Goal: Task Accomplishment & Management: Manage account settings

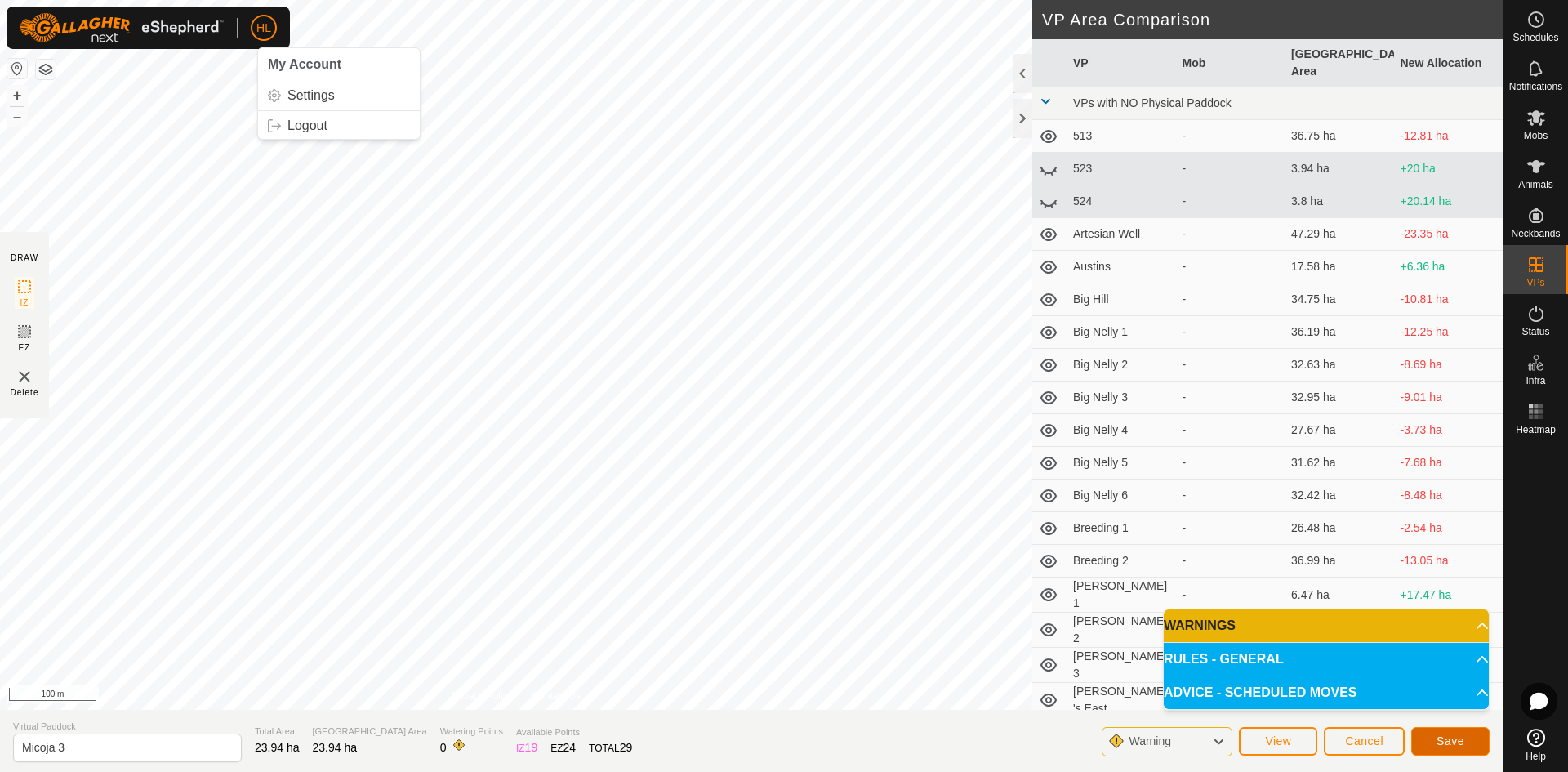
click at [1424, 736] on button "Save" at bounding box center [1450, 741] width 78 height 28
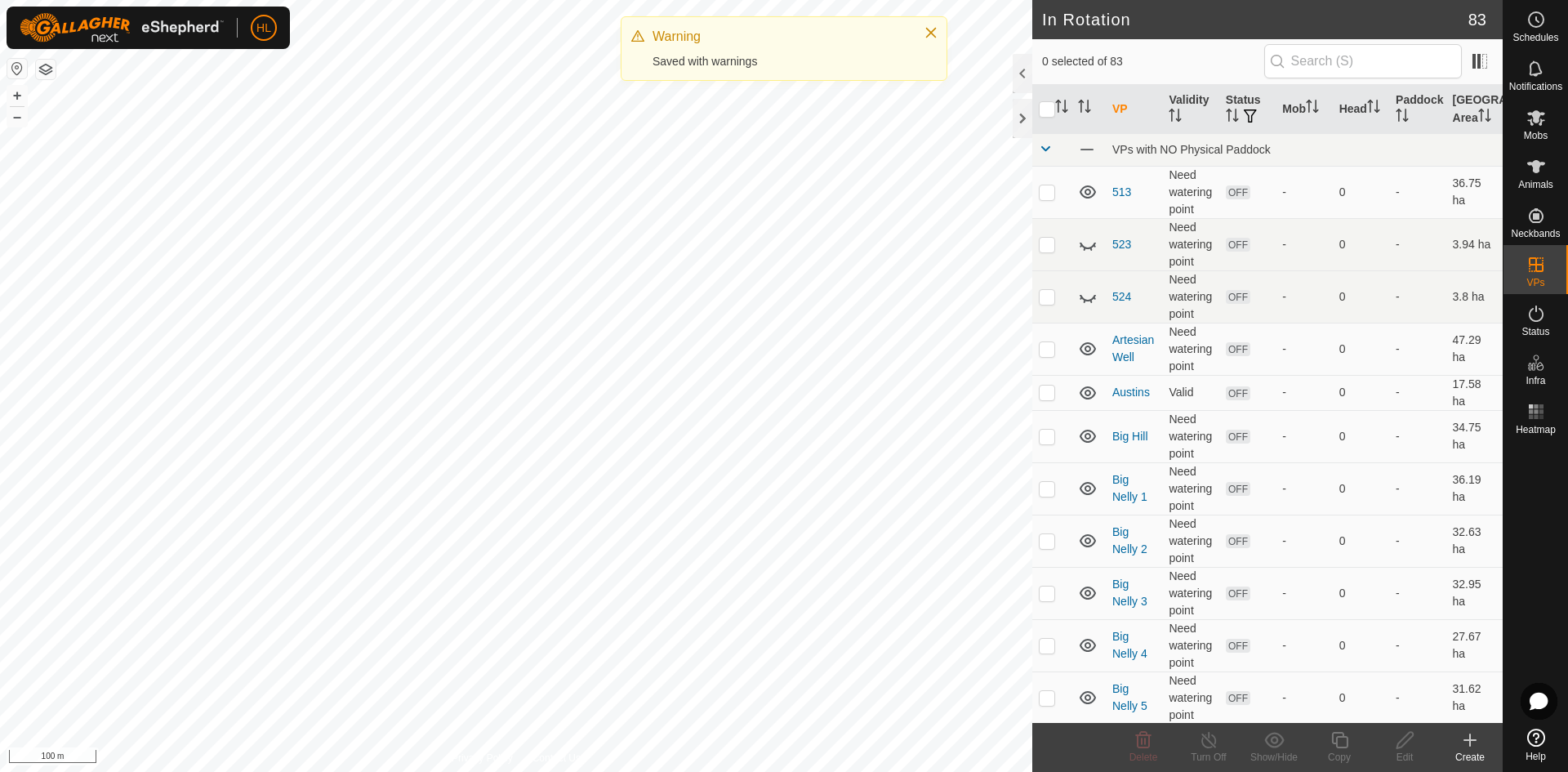
checkbox input "true"
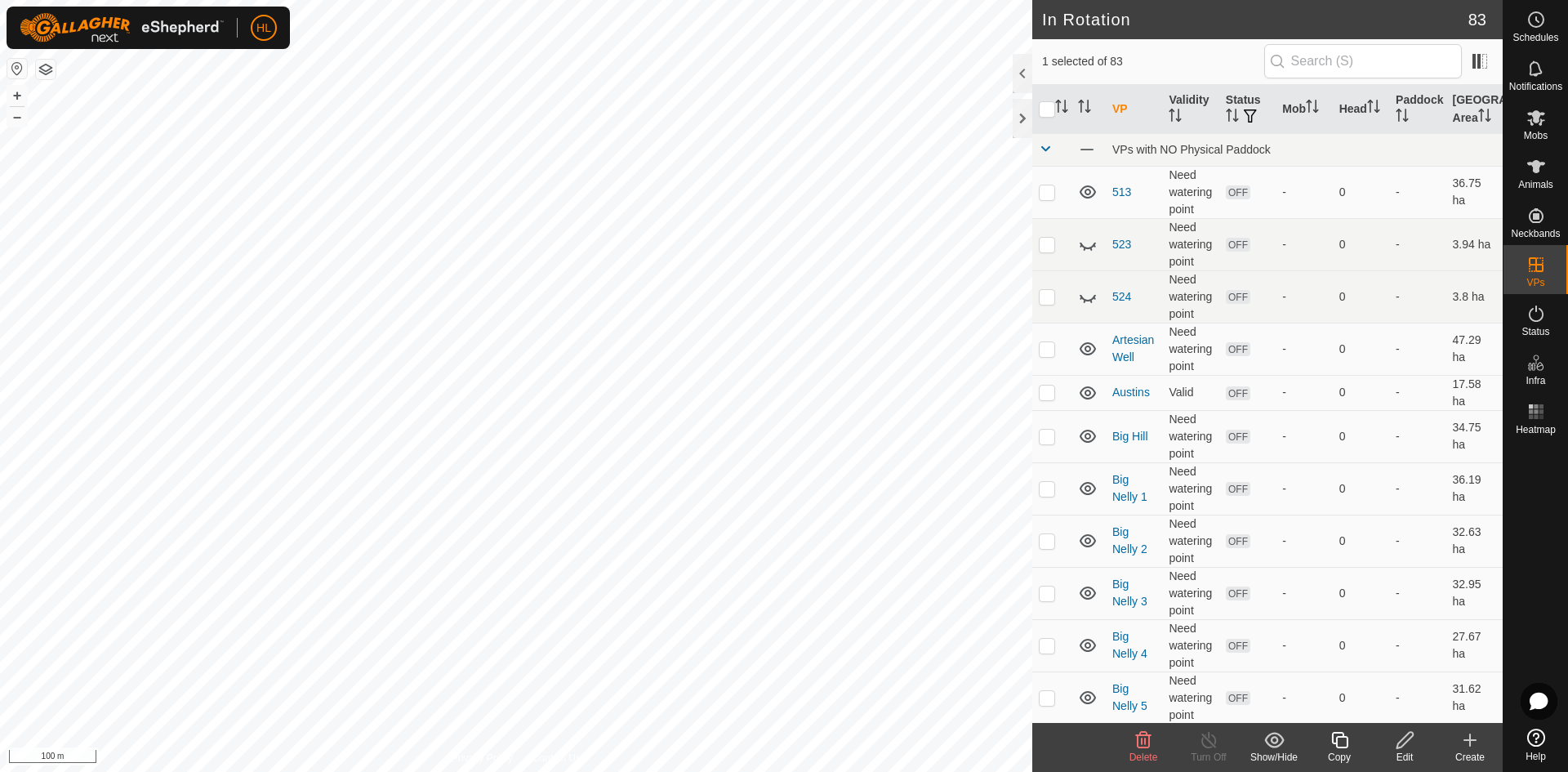
click at [1405, 735] on icon at bounding box center [1405, 740] width 20 height 20
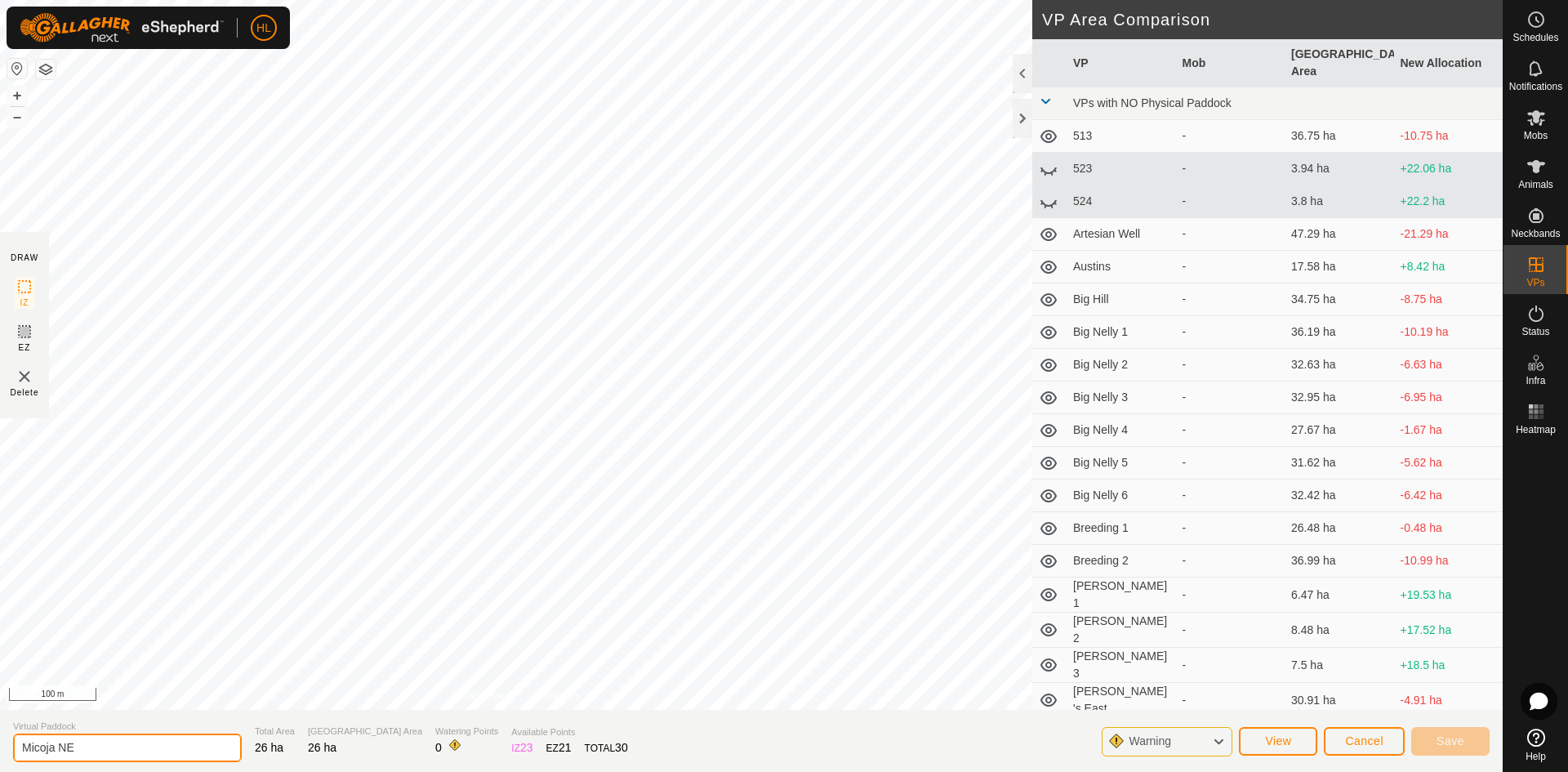
click at [114, 753] on input "Micoja NE" at bounding box center [127, 748] width 229 height 28
type input "Micoja 1"
click at [1449, 742] on span "Save" at bounding box center [1450, 741] width 28 height 13
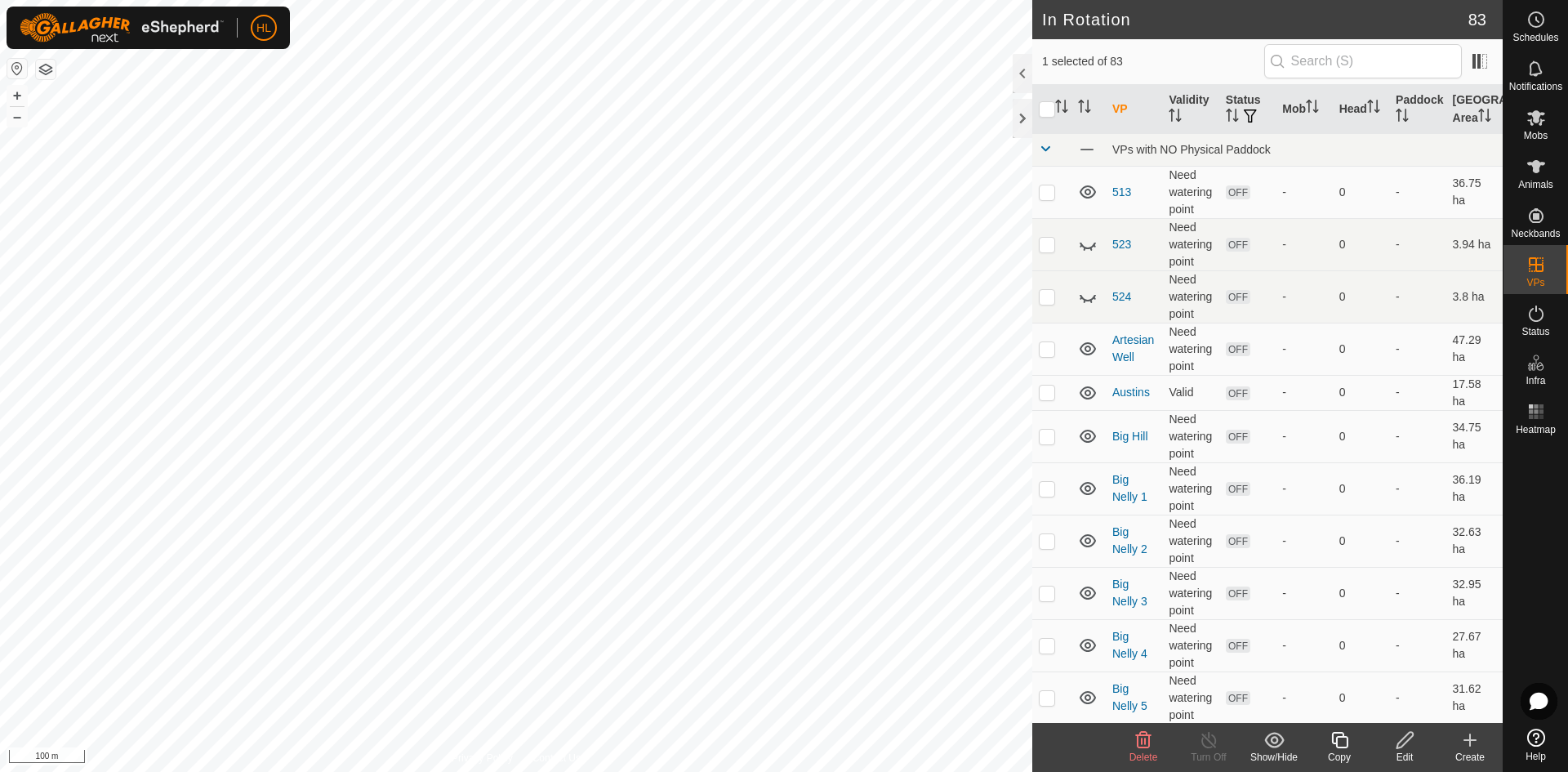
checkbox input "false"
checkbox input "true"
click at [1532, 117] on icon at bounding box center [1536, 118] width 20 height 20
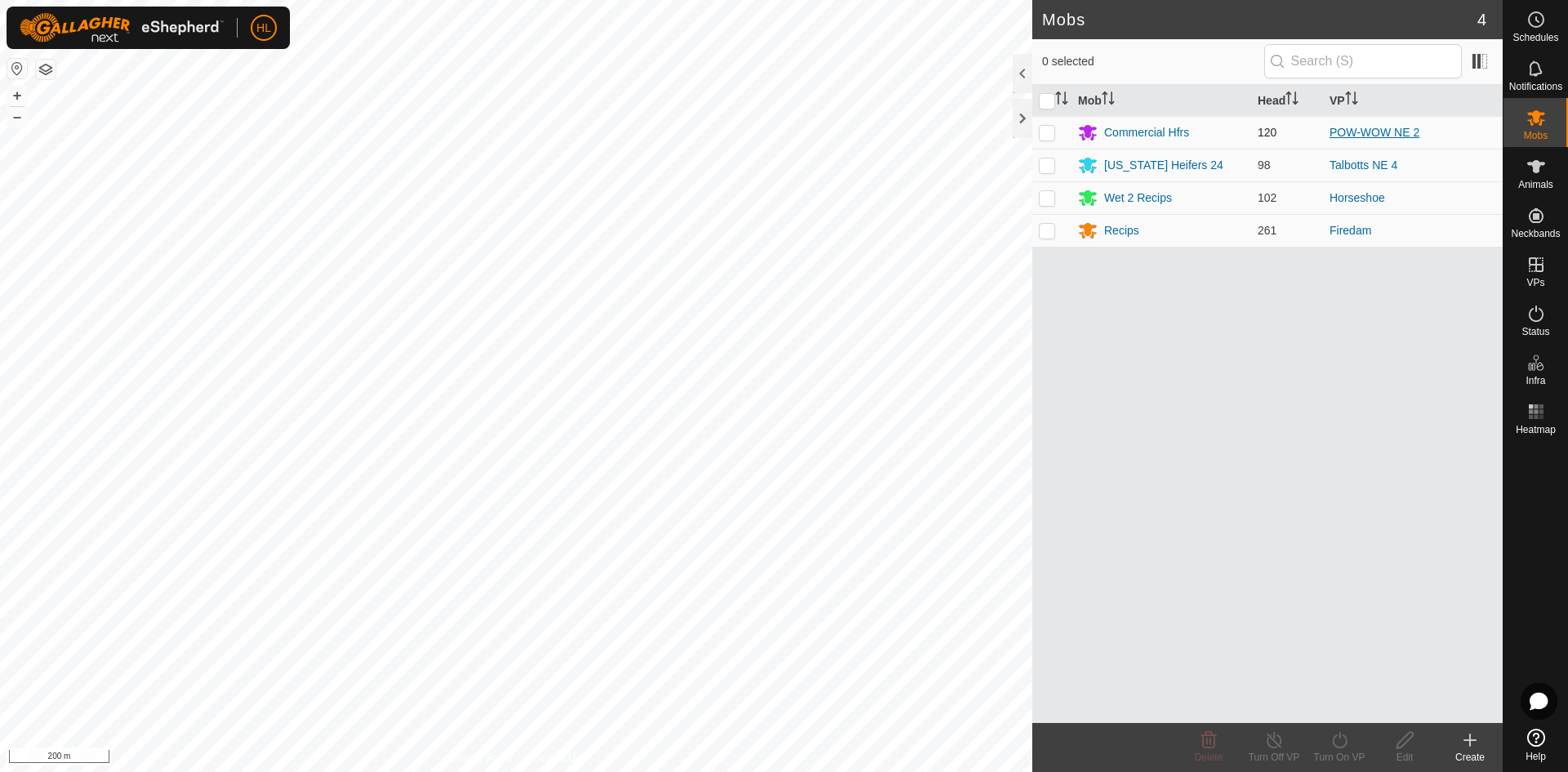
click at [1395, 134] on link "POW-WOW NE 2" at bounding box center [1374, 132] width 90 height 13
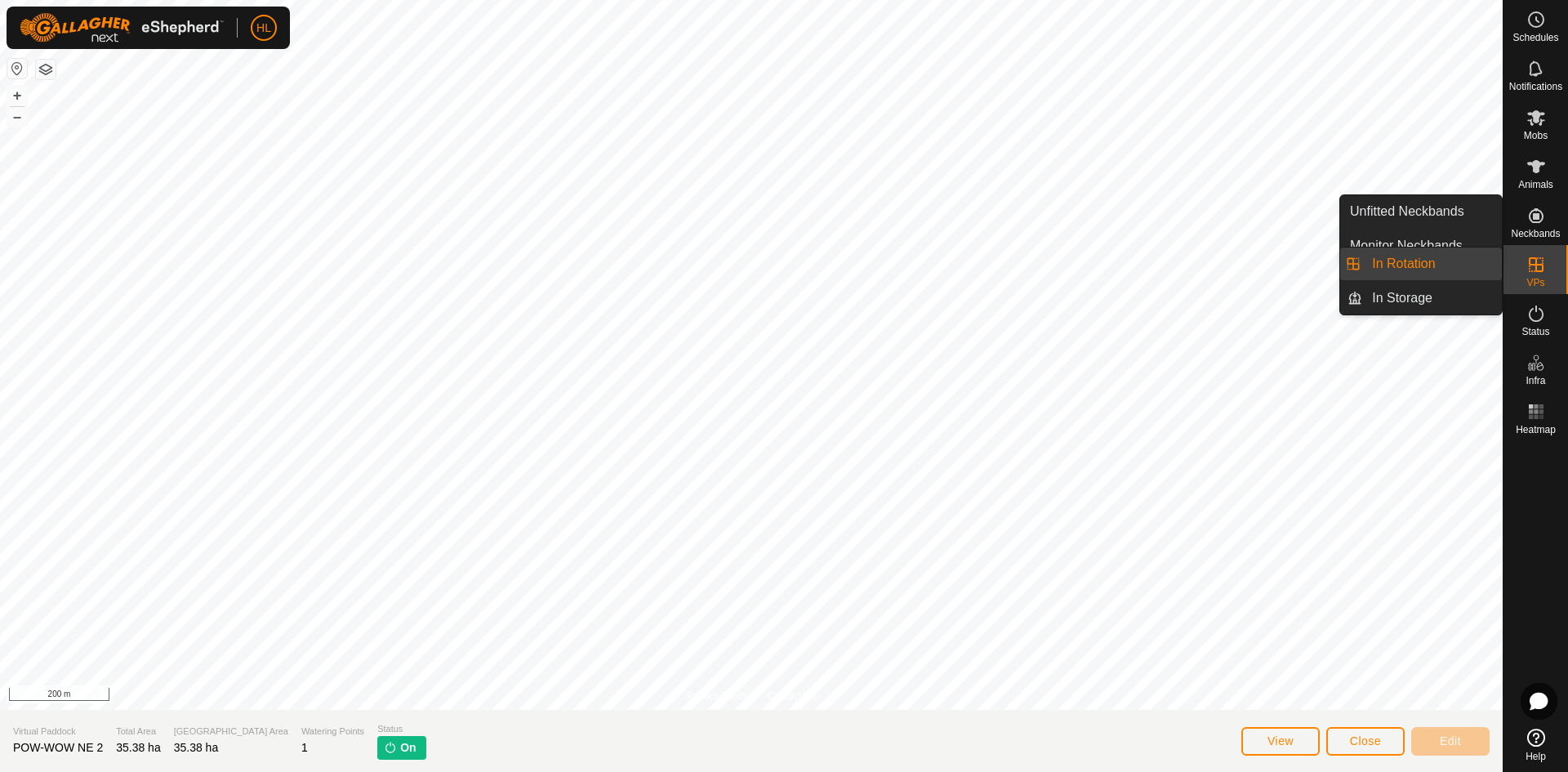
click at [1520, 272] on div "VPs" at bounding box center [1536, 269] width 64 height 49
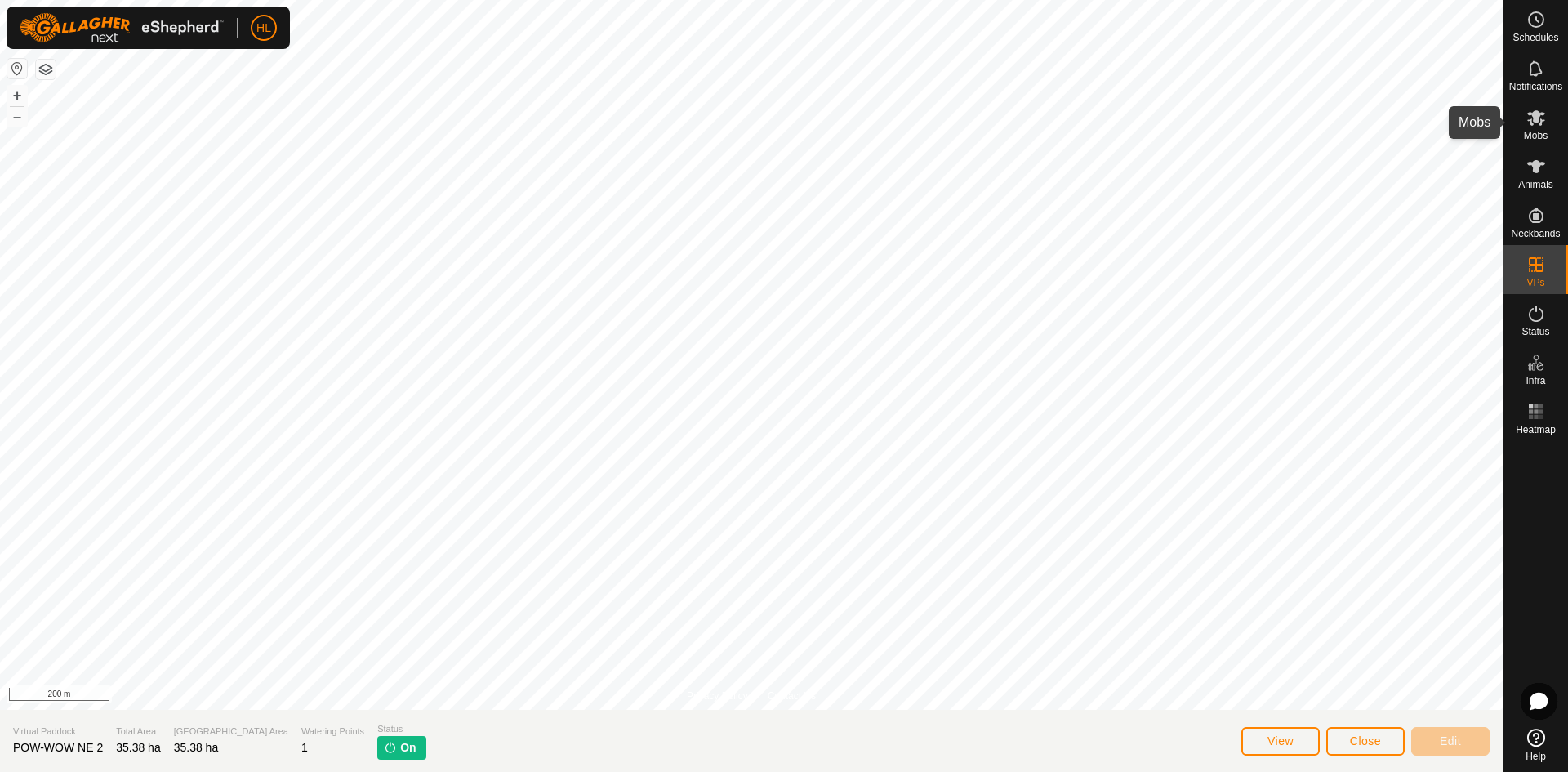
click at [1533, 118] on icon at bounding box center [1536, 118] width 18 height 15
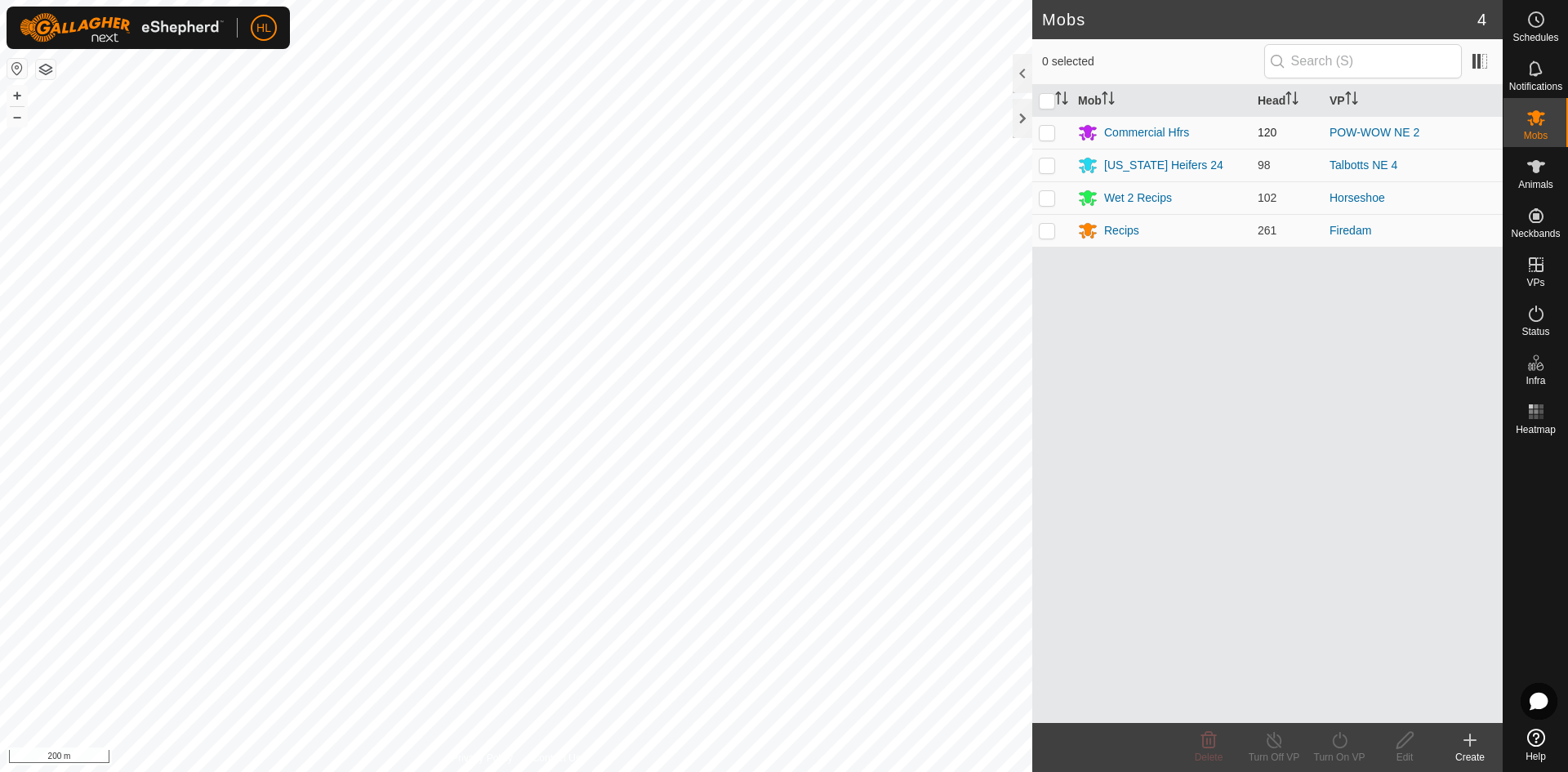
click at [1059, 132] on td at bounding box center [1052, 132] width 39 height 33
checkbox input "true"
click at [1336, 736] on icon at bounding box center [1339, 740] width 15 height 16
click at [1352, 696] on link "Now" at bounding box center [1389, 703] width 162 height 33
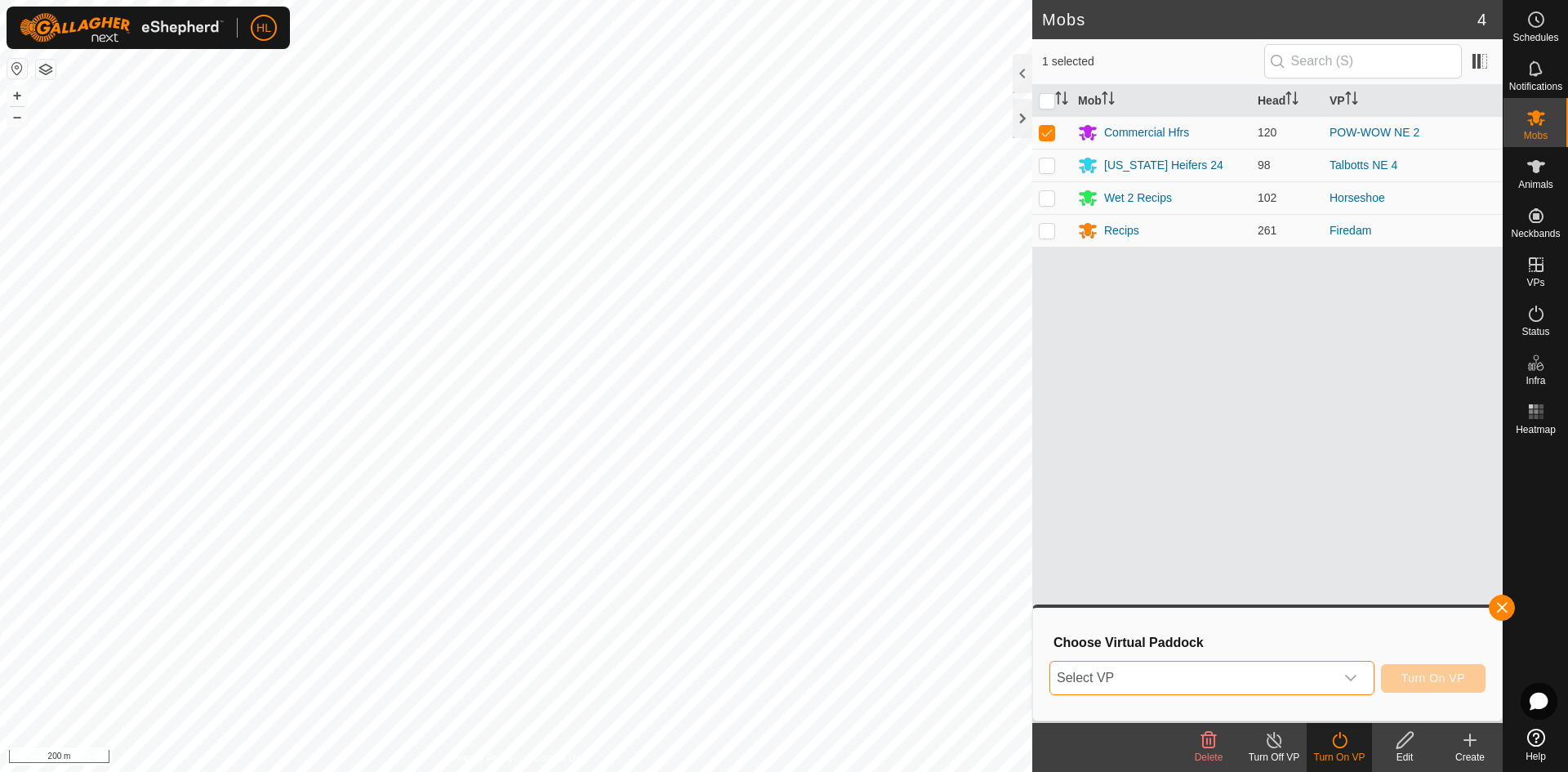
click at [1320, 684] on span "Select VP" at bounding box center [1192, 678] width 284 height 33
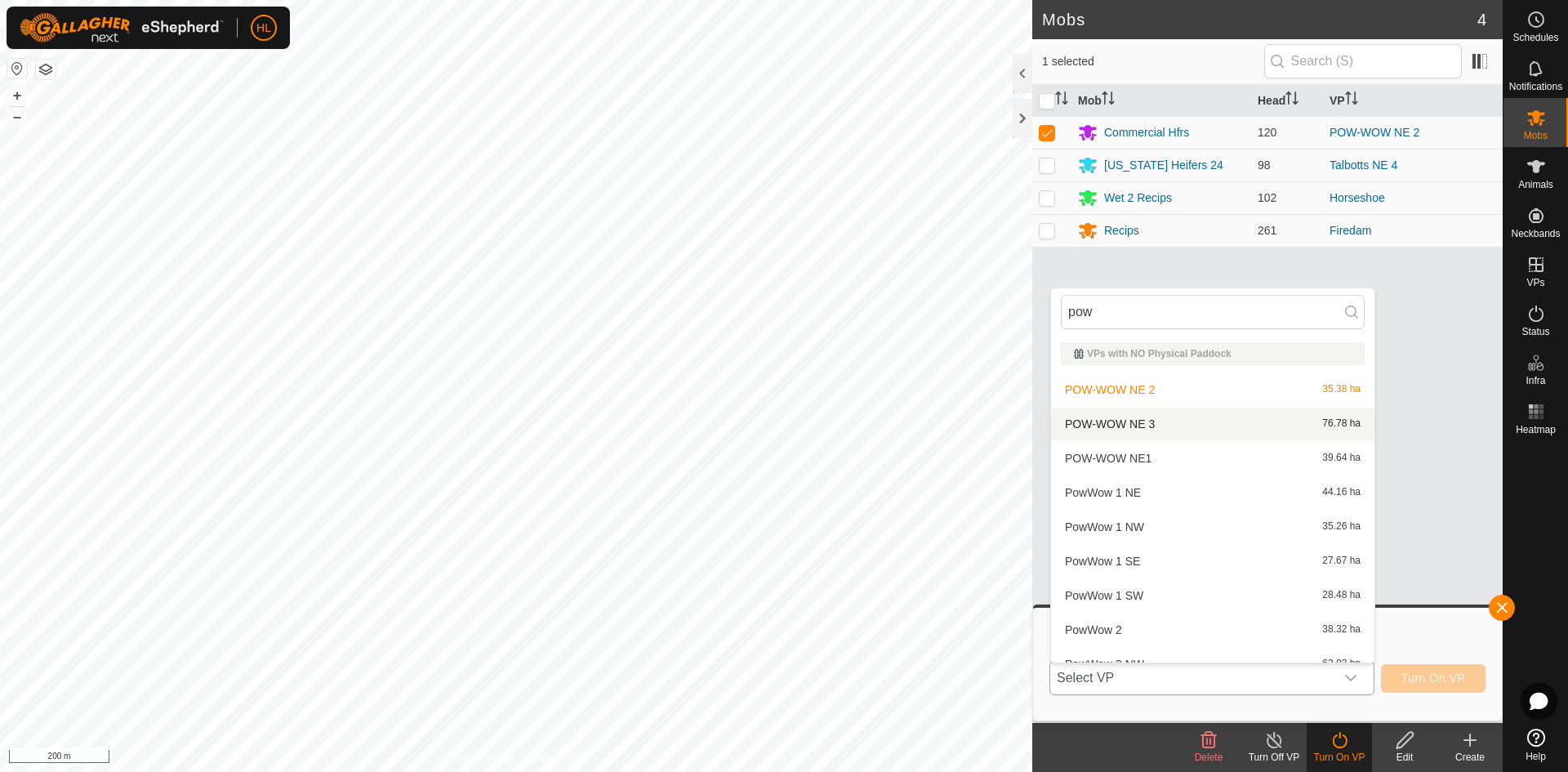
scroll to position [86, 0]
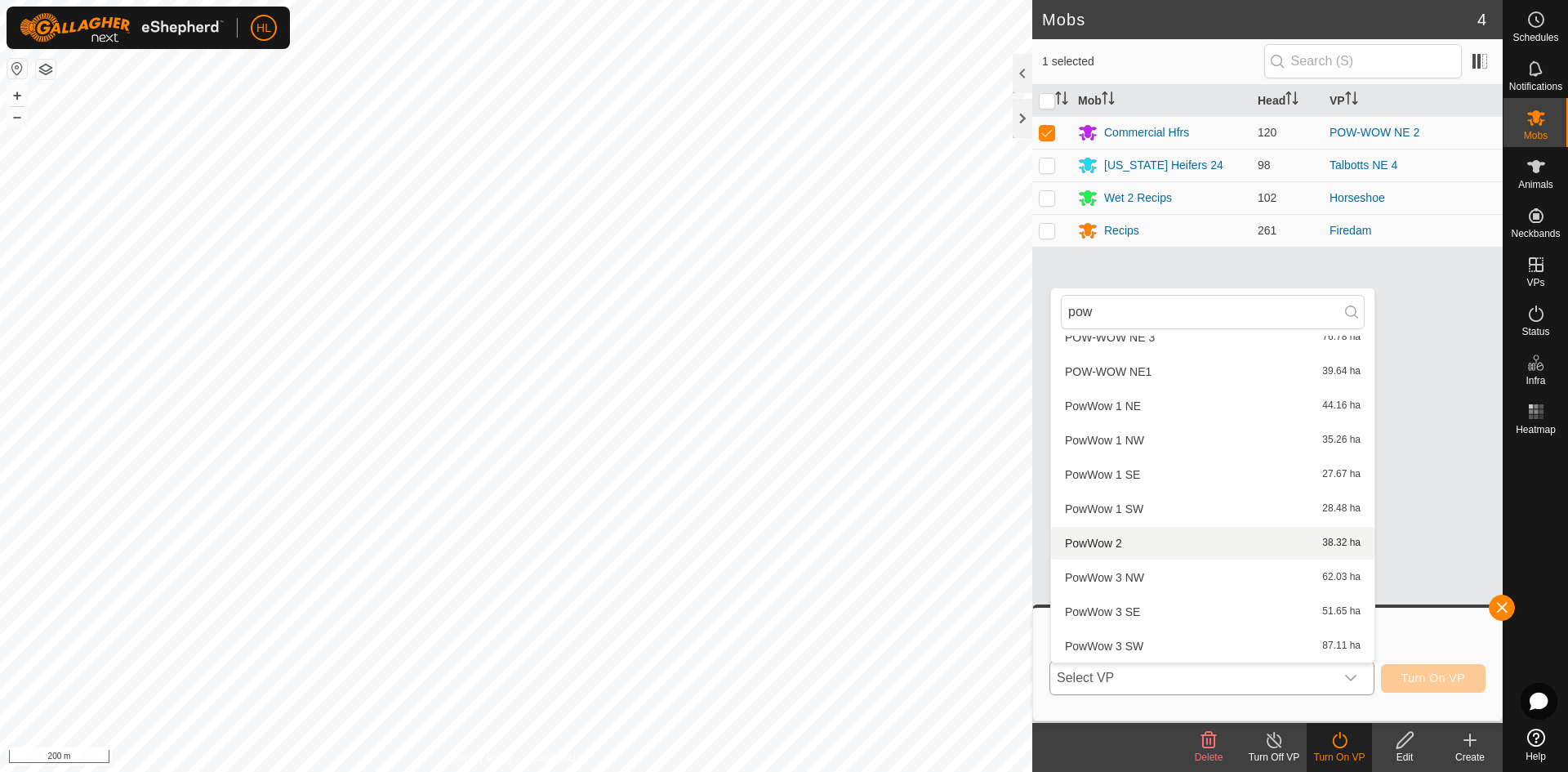
type input "pow"
click at [1118, 549] on li "PowWow 2 38.32 ha" at bounding box center [1213, 543] width 323 height 33
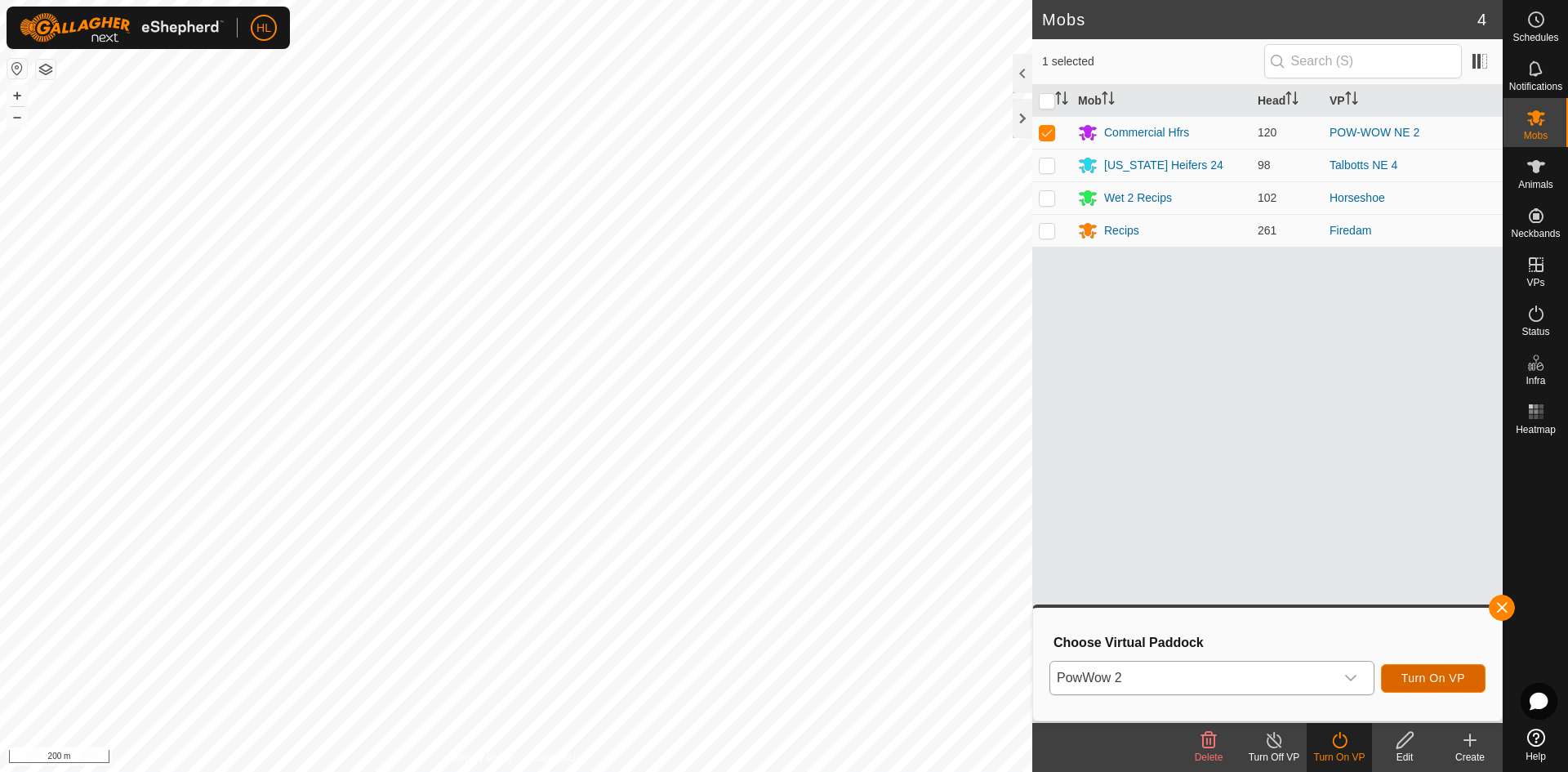
click at [1435, 682] on span "Turn On VP" at bounding box center [1434, 678] width 64 height 13
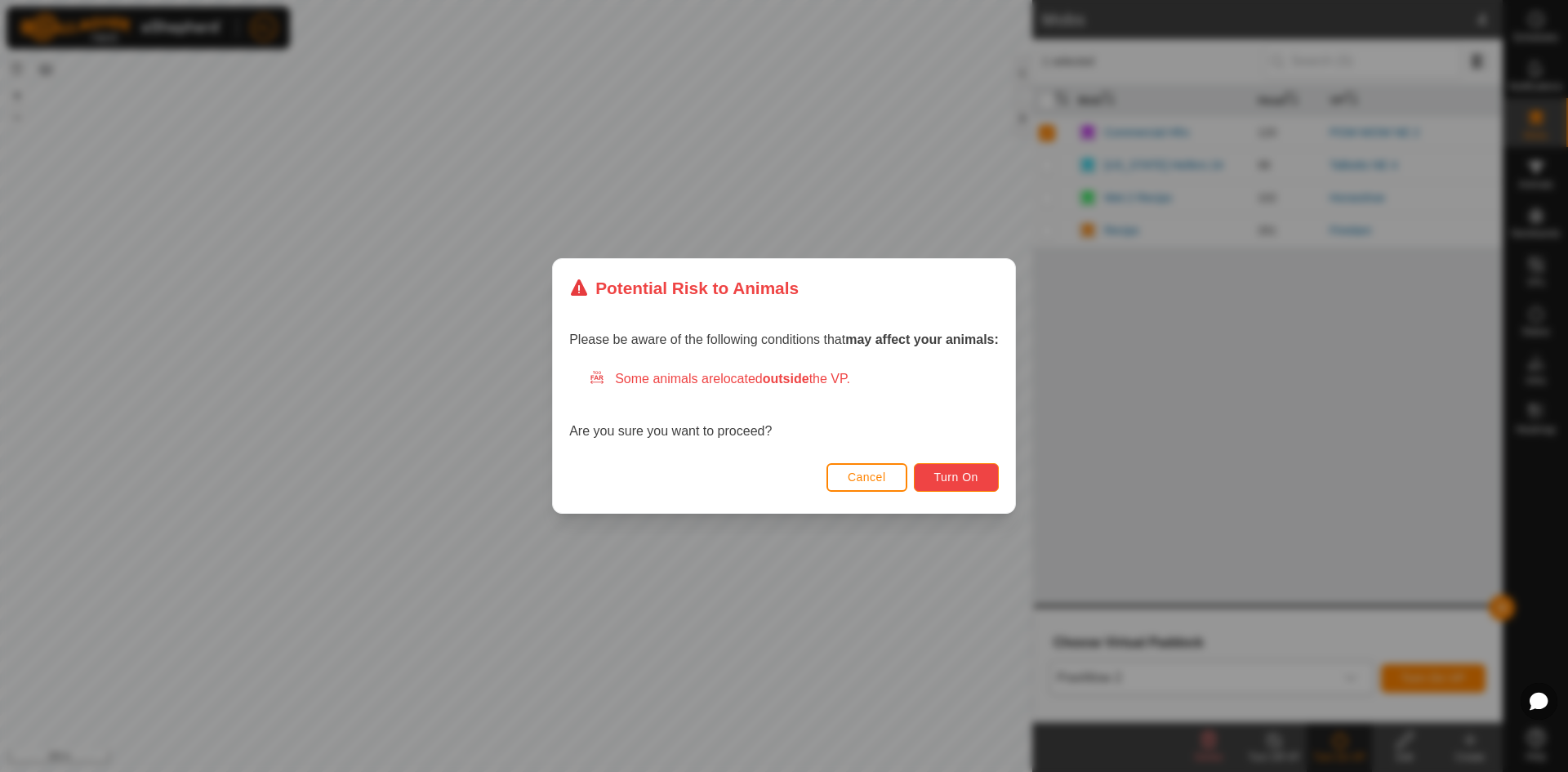
click at [934, 483] on button "Turn On" at bounding box center [955, 477] width 85 height 28
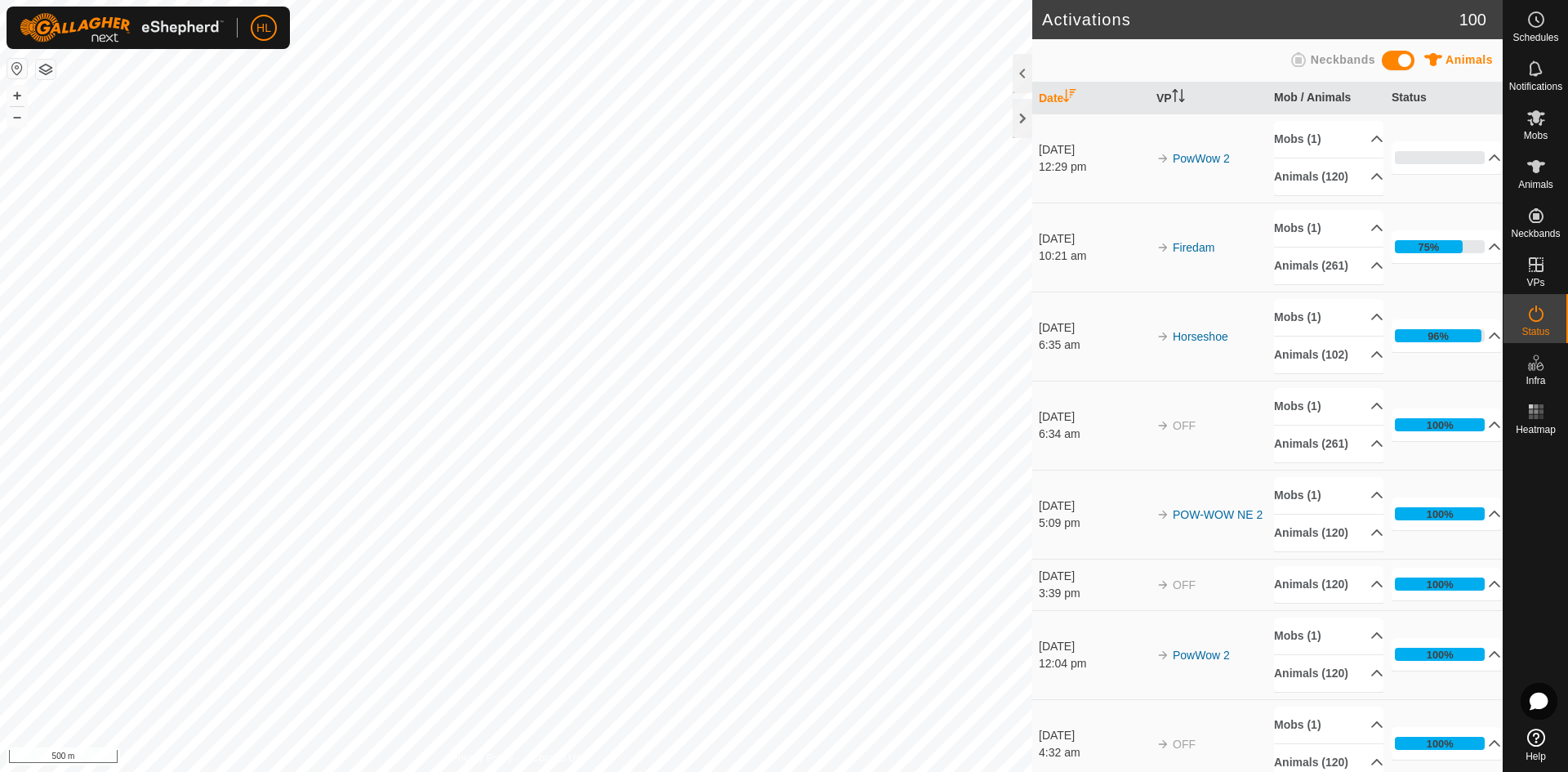
click at [375, 0] on html "HL Schedules Notifications Mobs Animals Neckbands VPs Status Infra Heatmap Help…" at bounding box center [784, 386] width 1568 height 772
click at [1077, 656] on div "Activations 100 Animals Neckbands Date VP Mob / Animals Status [DATE] 12:29 pm …" at bounding box center [752, 386] width 1503 height 772
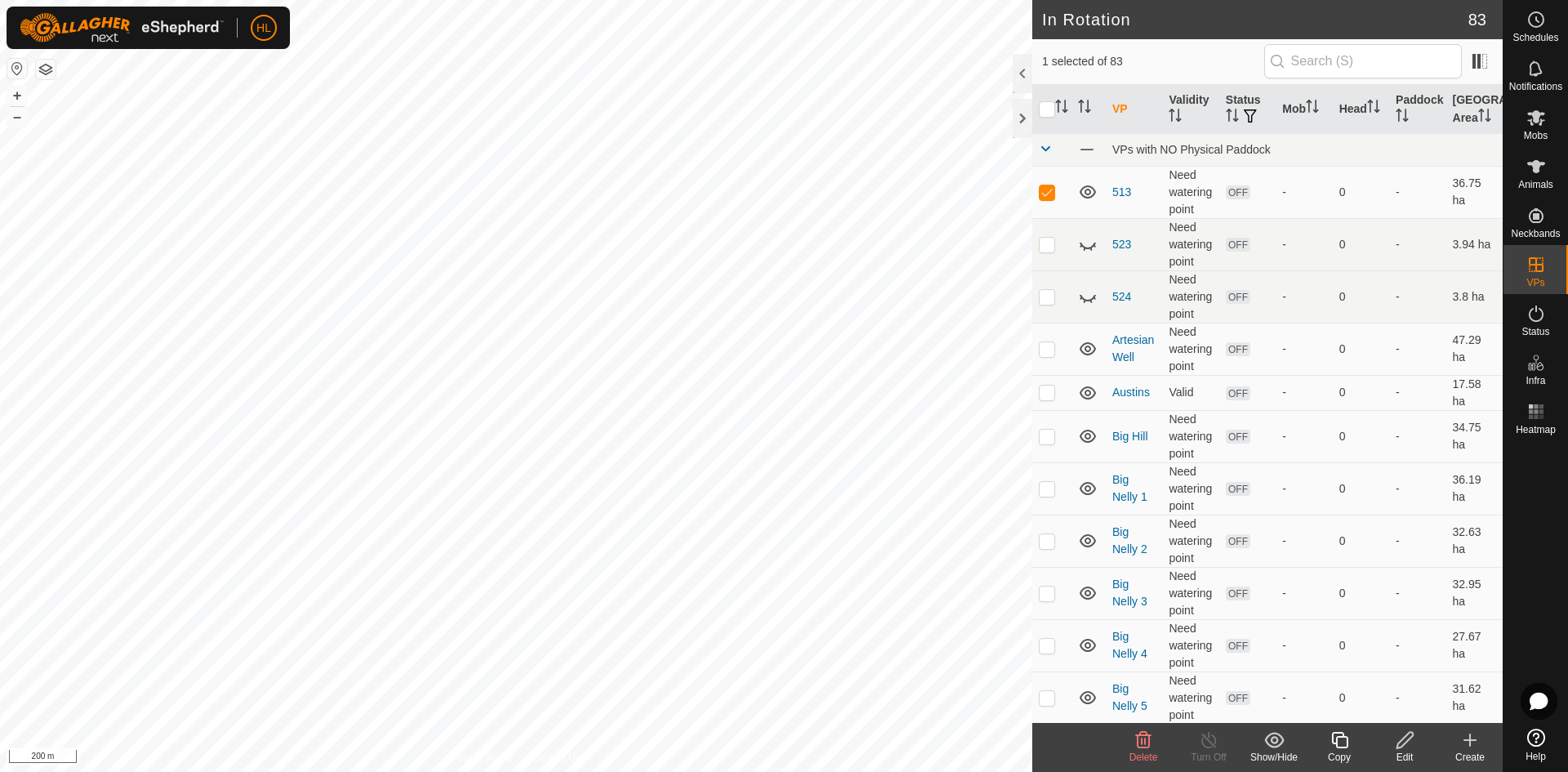
click at [1131, 746] on delete-svg-icon at bounding box center [1143, 740] width 65 height 20
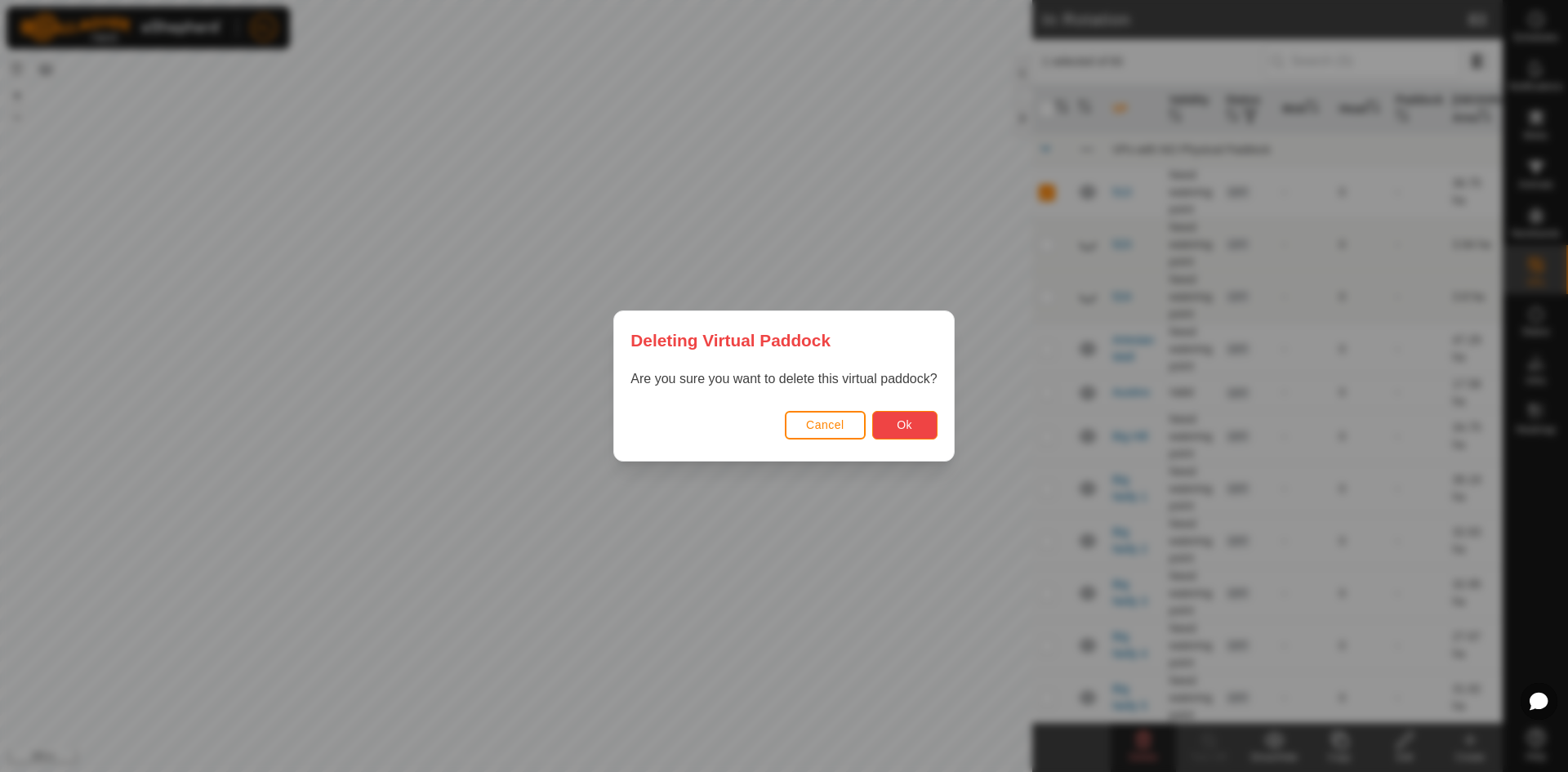
click at [907, 424] on span "Ok" at bounding box center [904, 425] width 15 height 13
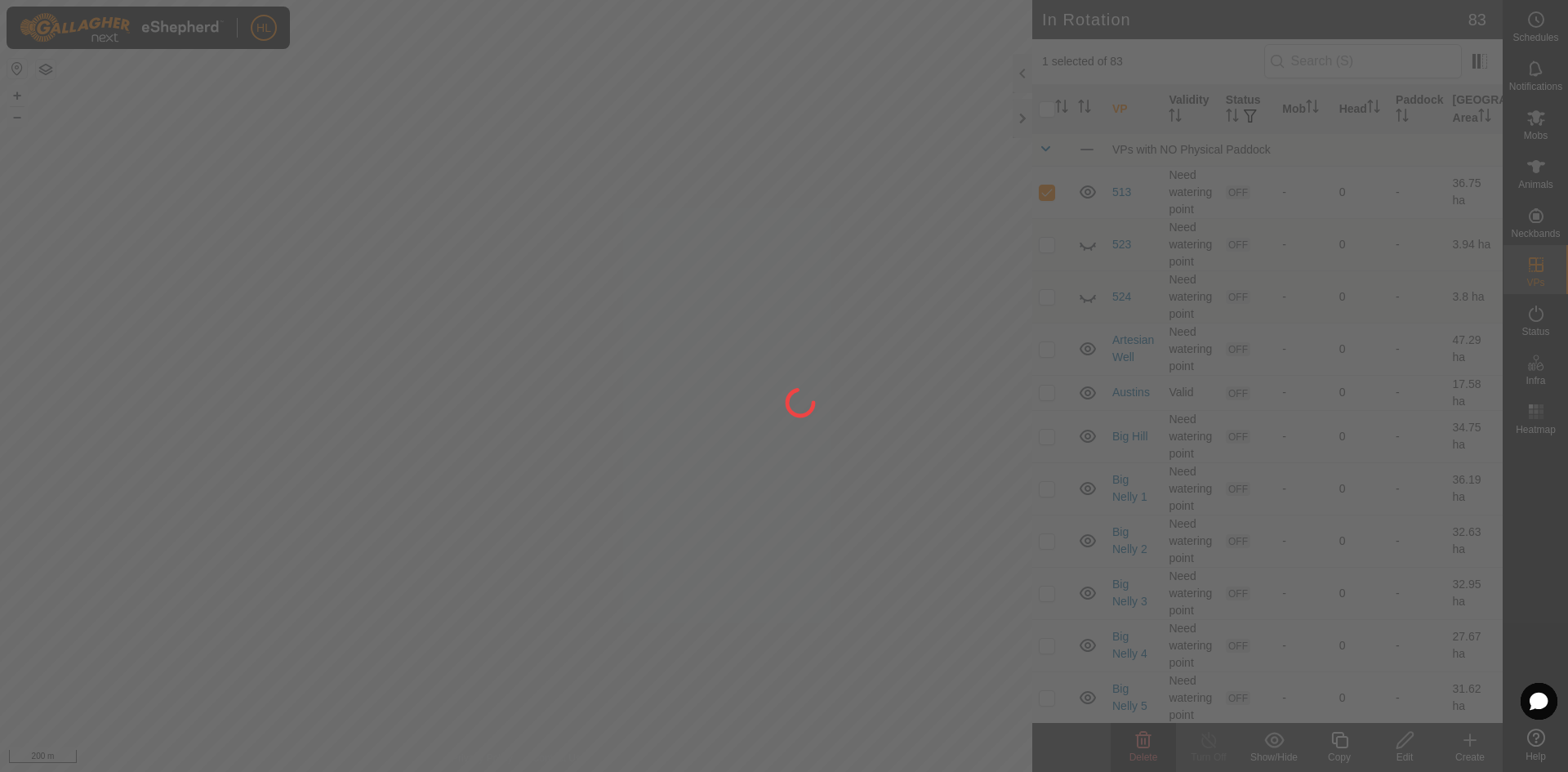
checkbox input "false"
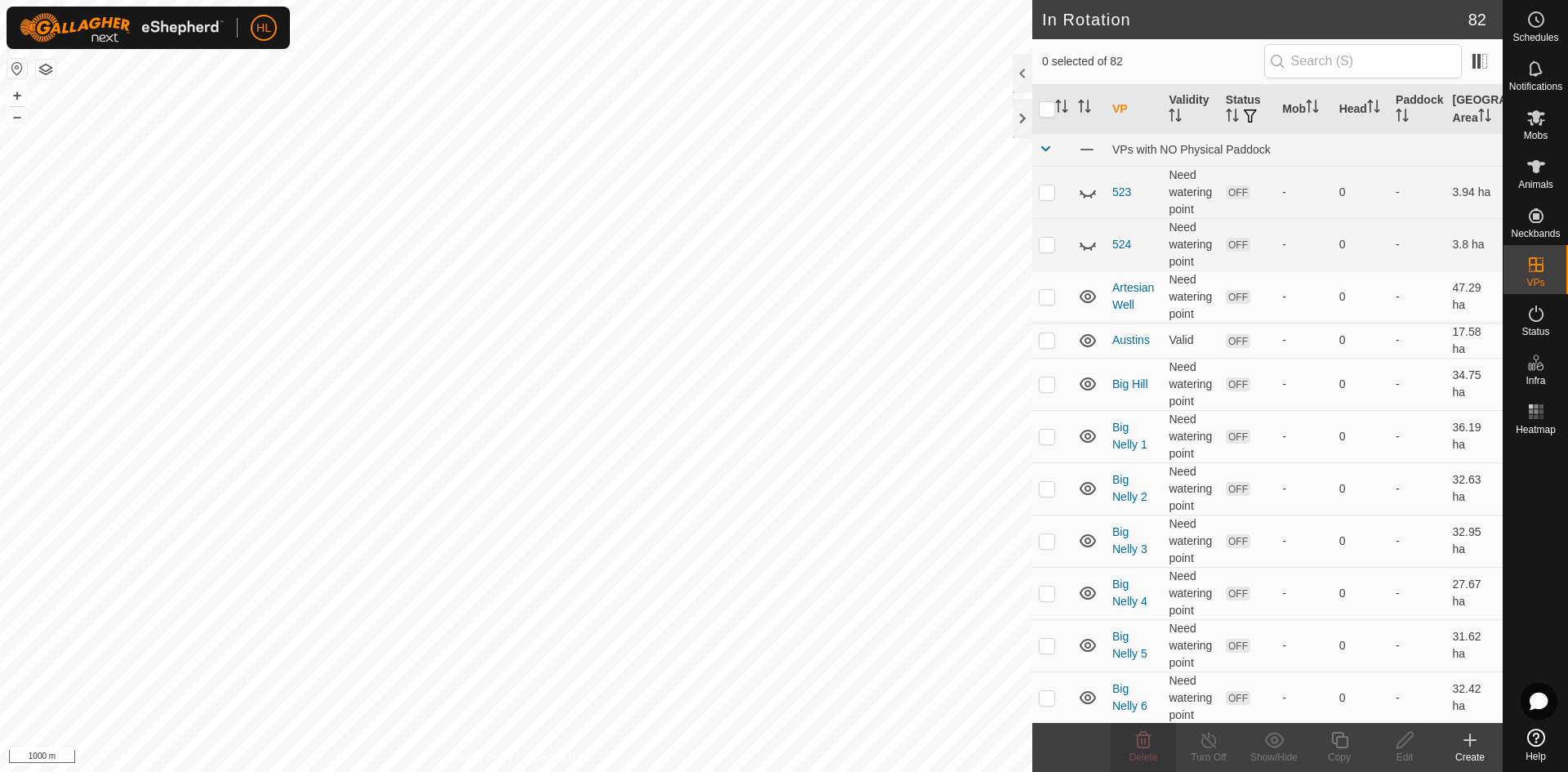
click at [565, 771] on html "HL Schedules Notifications Mobs Animals Neckbands VPs Status Infra Heatmap Help…" at bounding box center [784, 386] width 1568 height 772
click at [1146, 744] on icon at bounding box center [1143, 740] width 15 height 16
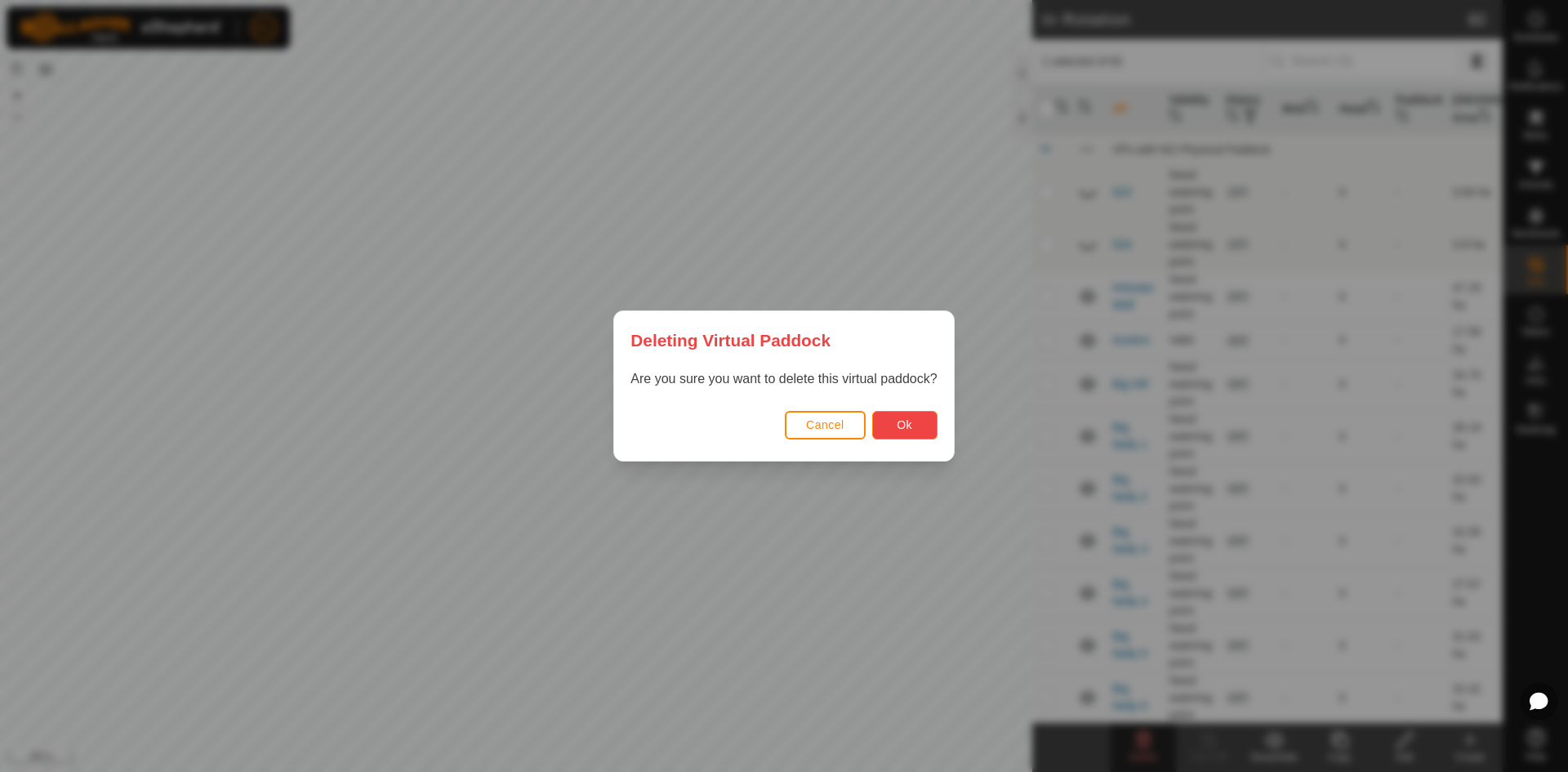
click at [934, 422] on button "Ok" at bounding box center [905, 425] width 65 height 28
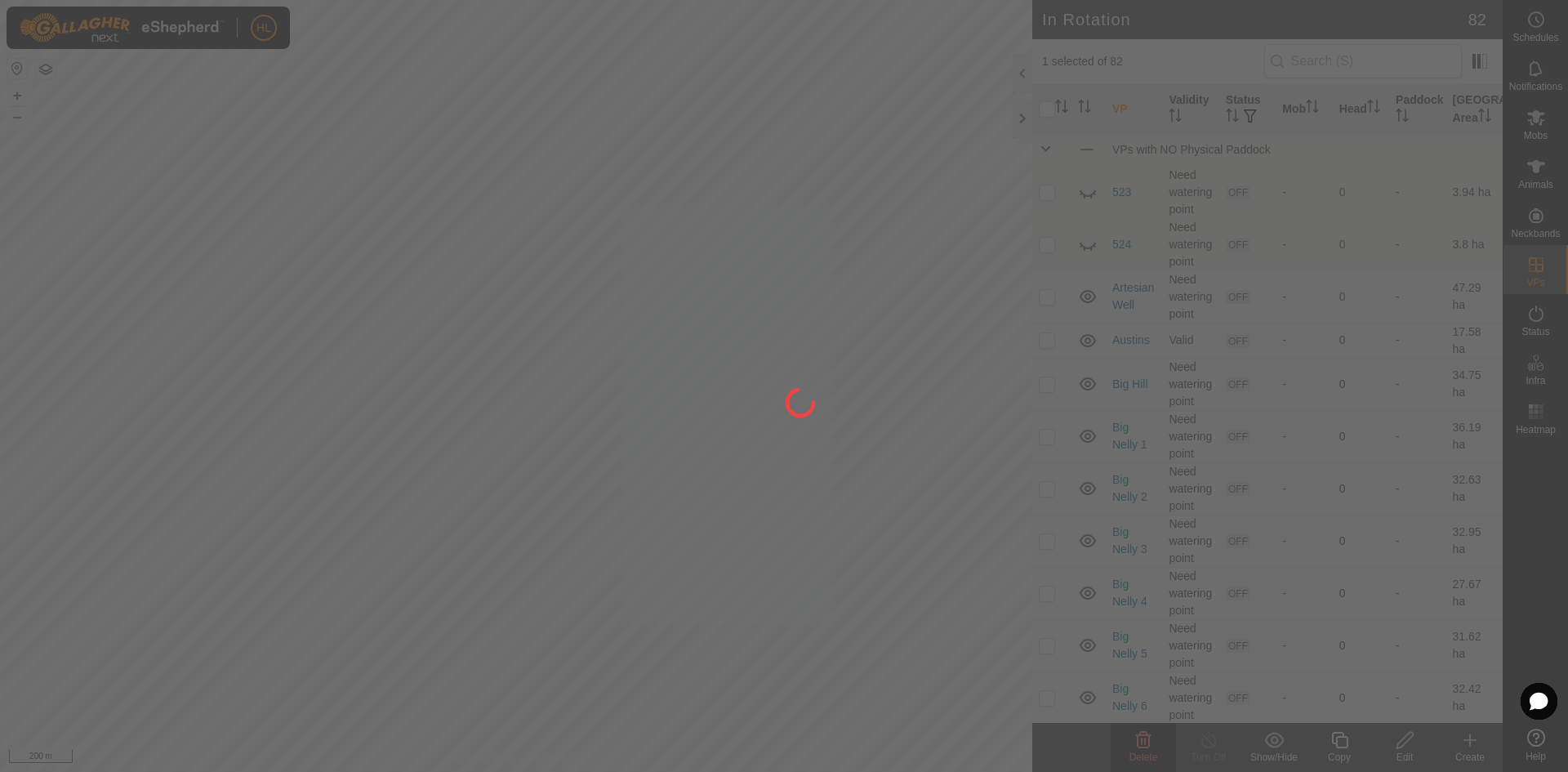
checkbox input "false"
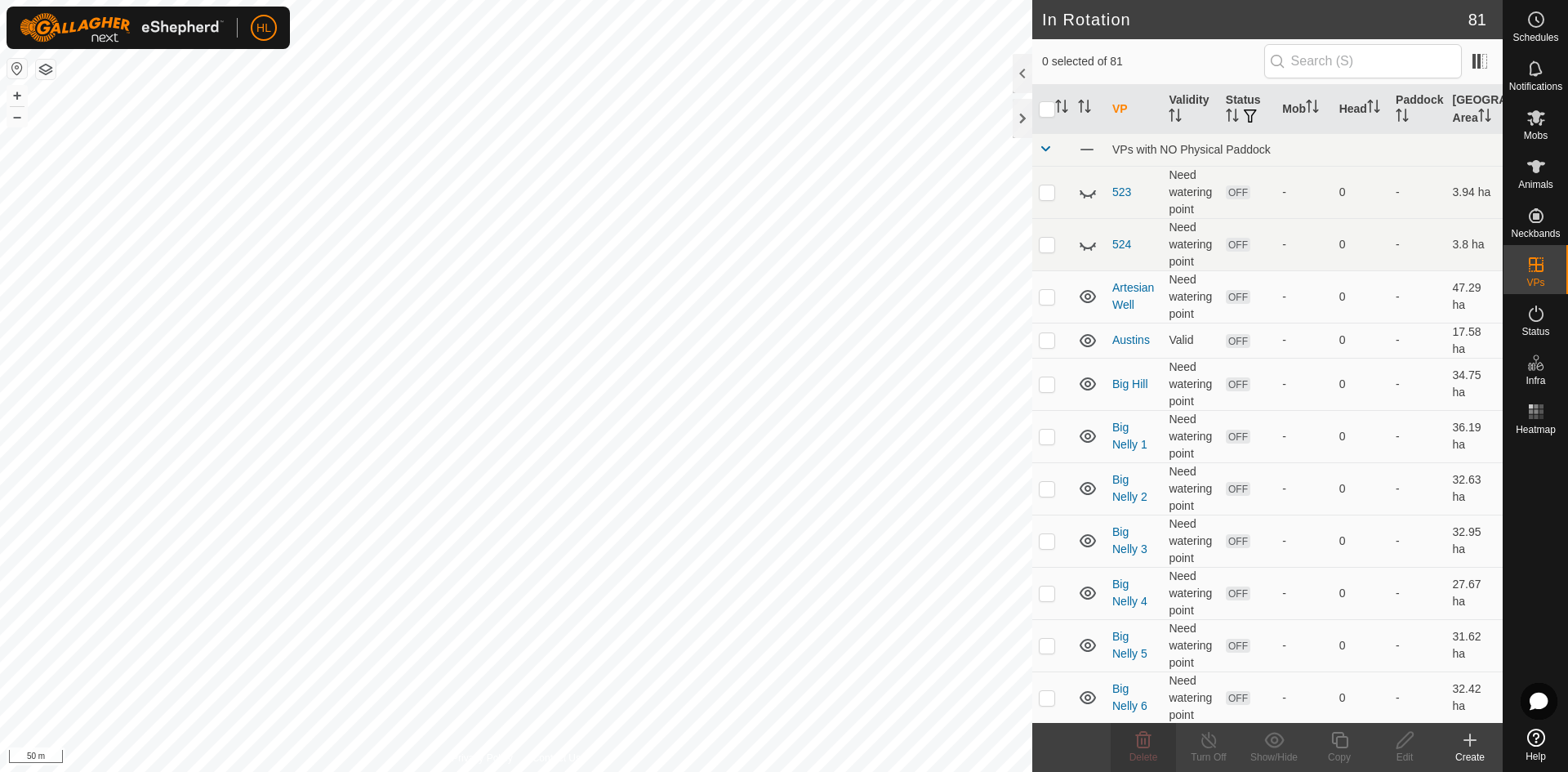
click at [940, 771] on html "HL Schedules Notifications Mobs Animals Neckbands VPs Status Infra Heatmap Help…" at bounding box center [784, 386] width 1568 height 772
click at [1468, 748] on icon at bounding box center [1470, 740] width 20 height 20
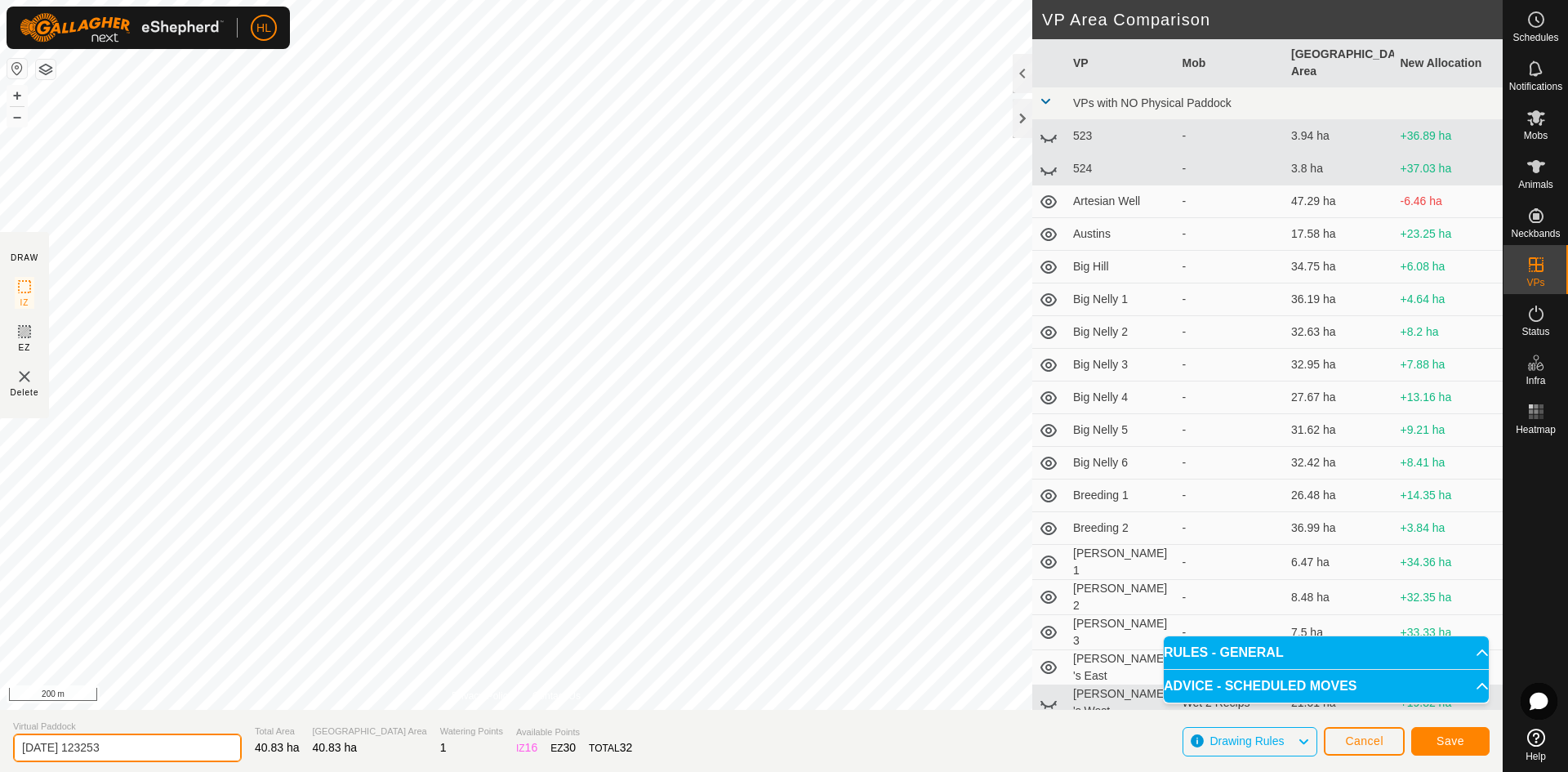
drag, startPoint x: 158, startPoint y: 748, endPoint x: -8, endPoint y: 747, distance: 166.0
click at [0, 747] on html "HL Schedules Notifications Mobs Animals Neckbands VPs Status Infra Heatmap Help…" at bounding box center [784, 386] width 1568 height 772
type input "North Micoja 1"
click at [1436, 731] on button "Save" at bounding box center [1450, 741] width 78 height 28
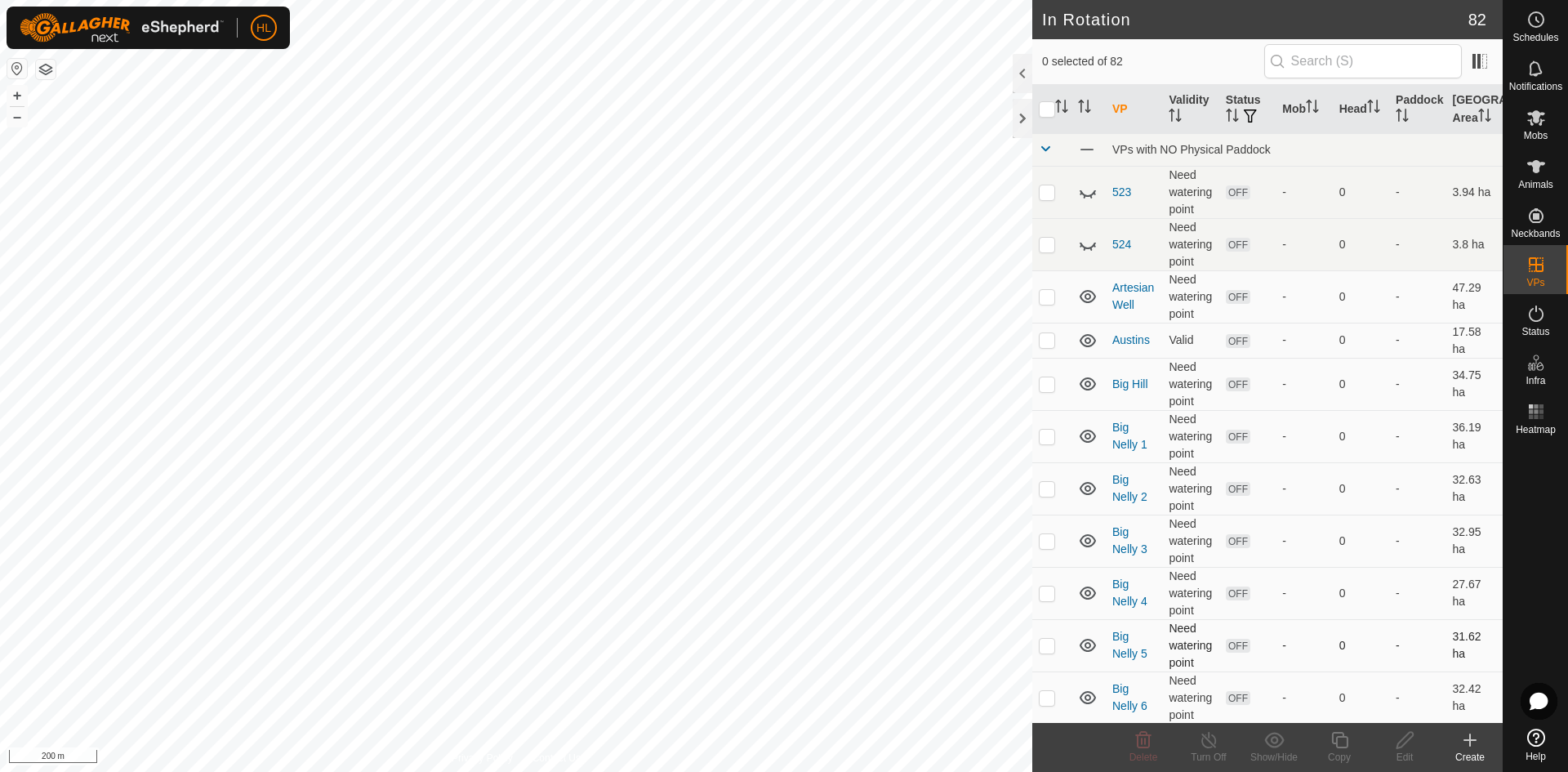
checkbox input "true"
click at [1391, 746] on edit-svg-icon at bounding box center [1404, 740] width 65 height 20
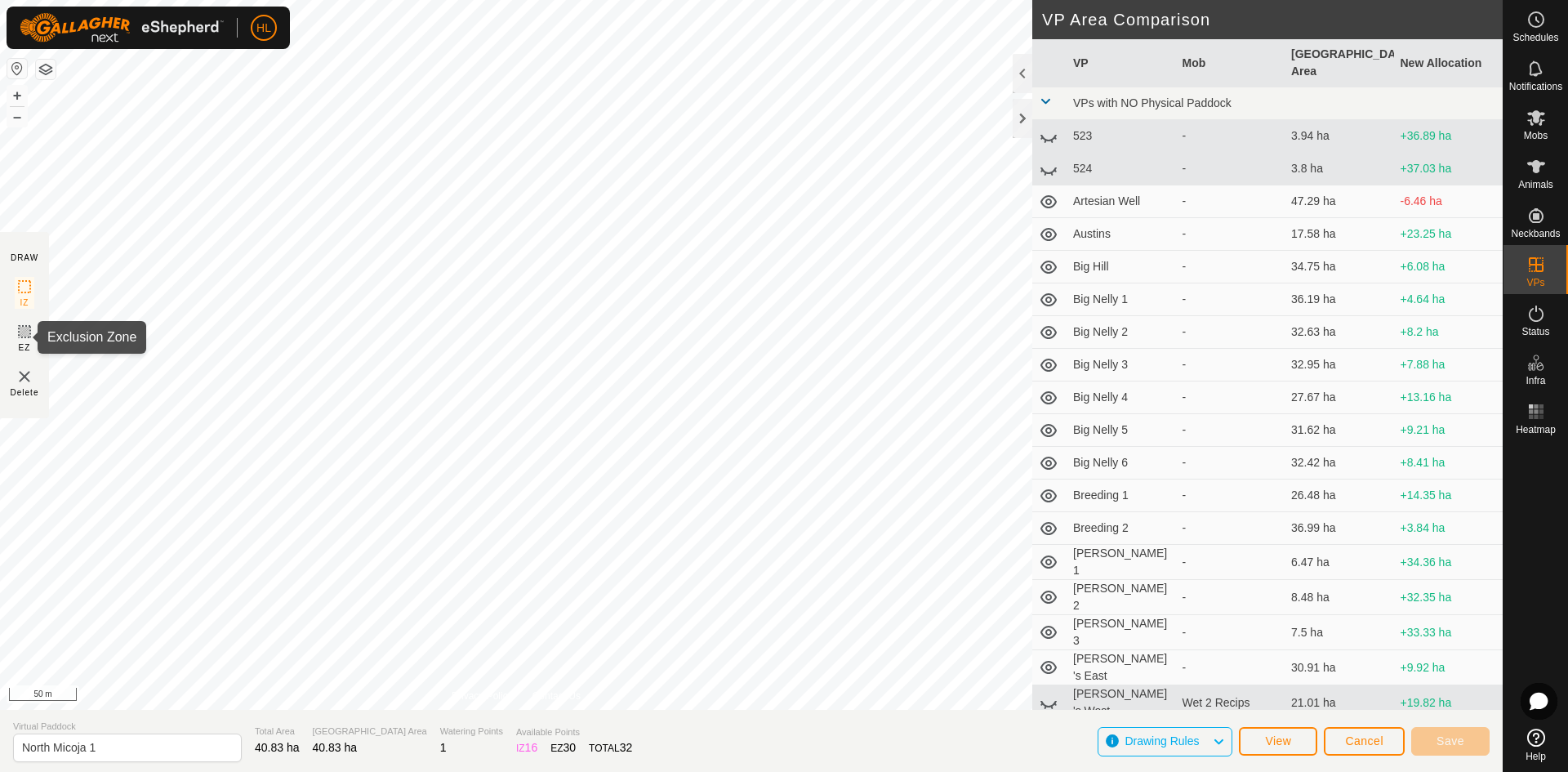
click at [26, 336] on icon at bounding box center [24, 331] width 10 height 10
click at [29, 286] on rect at bounding box center [24, 287] width 13 height 13
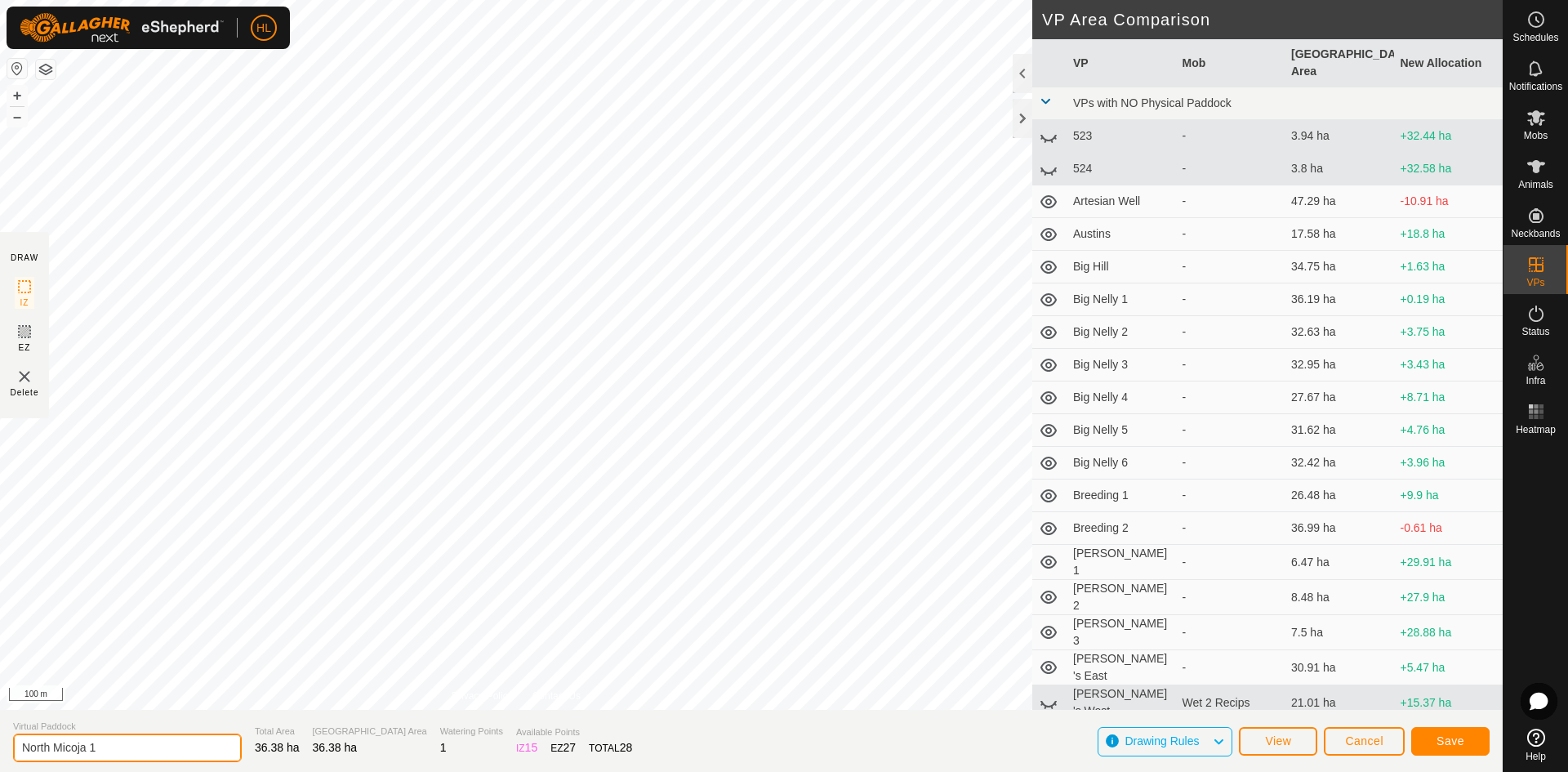
click at [111, 748] on input "North Micoja 1" at bounding box center [127, 748] width 229 height 28
click at [1451, 728] on button "Save" at bounding box center [1450, 741] width 78 height 28
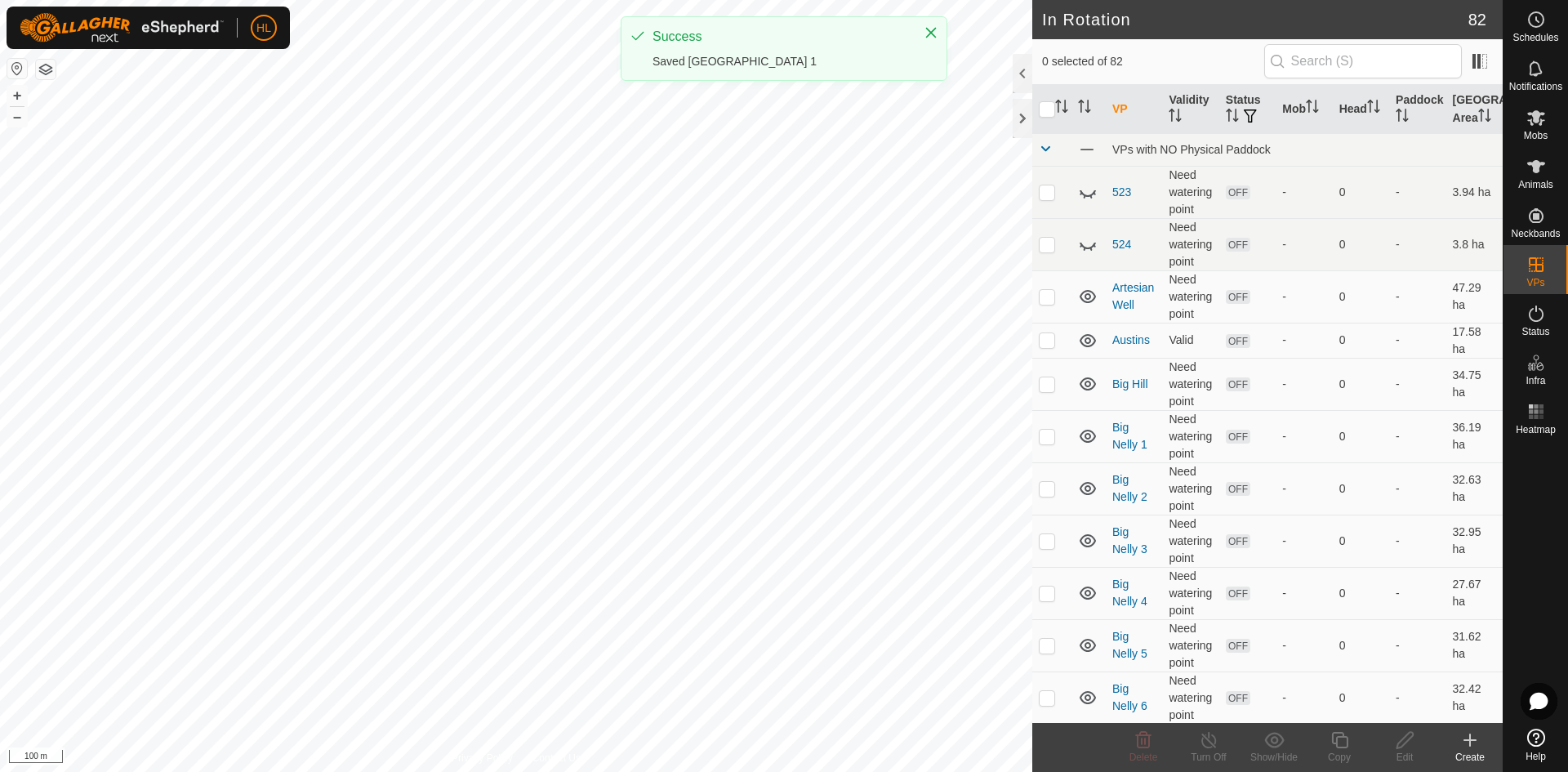
checkbox input "true"
click at [1141, 748] on icon at bounding box center [1143, 740] width 15 height 16
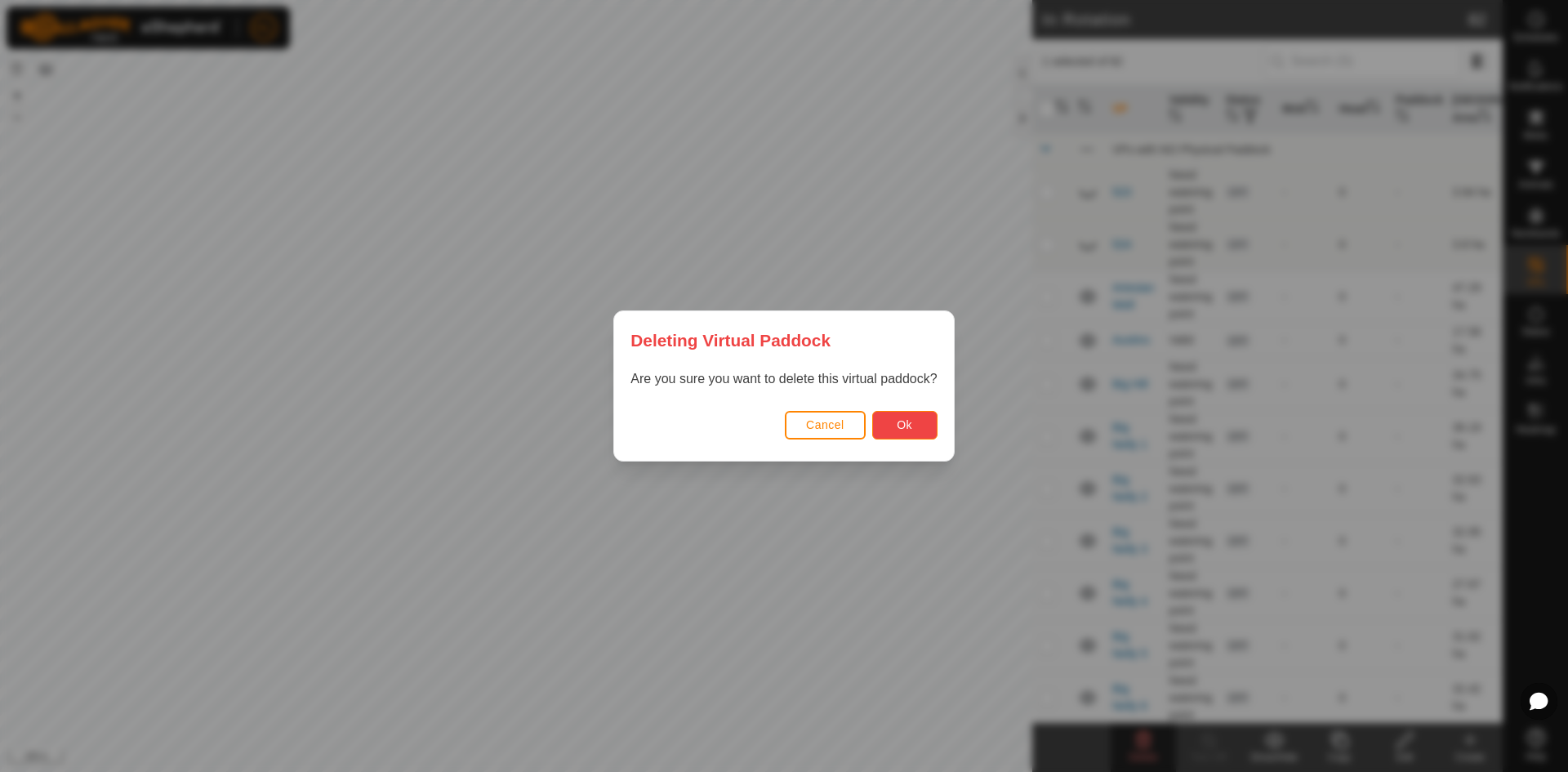
click at [914, 428] on button "Ok" at bounding box center [905, 425] width 65 height 28
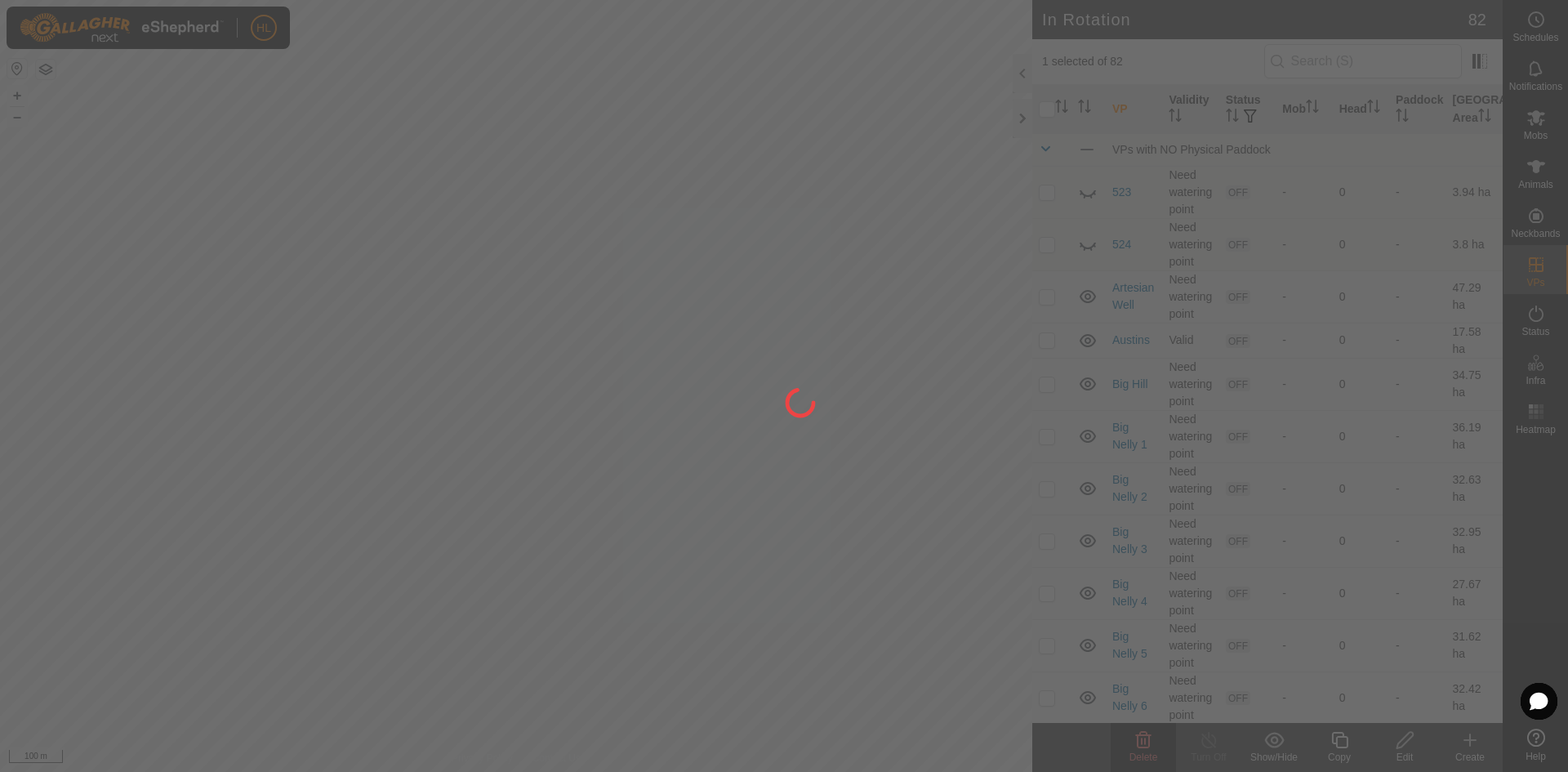
checkbox input "false"
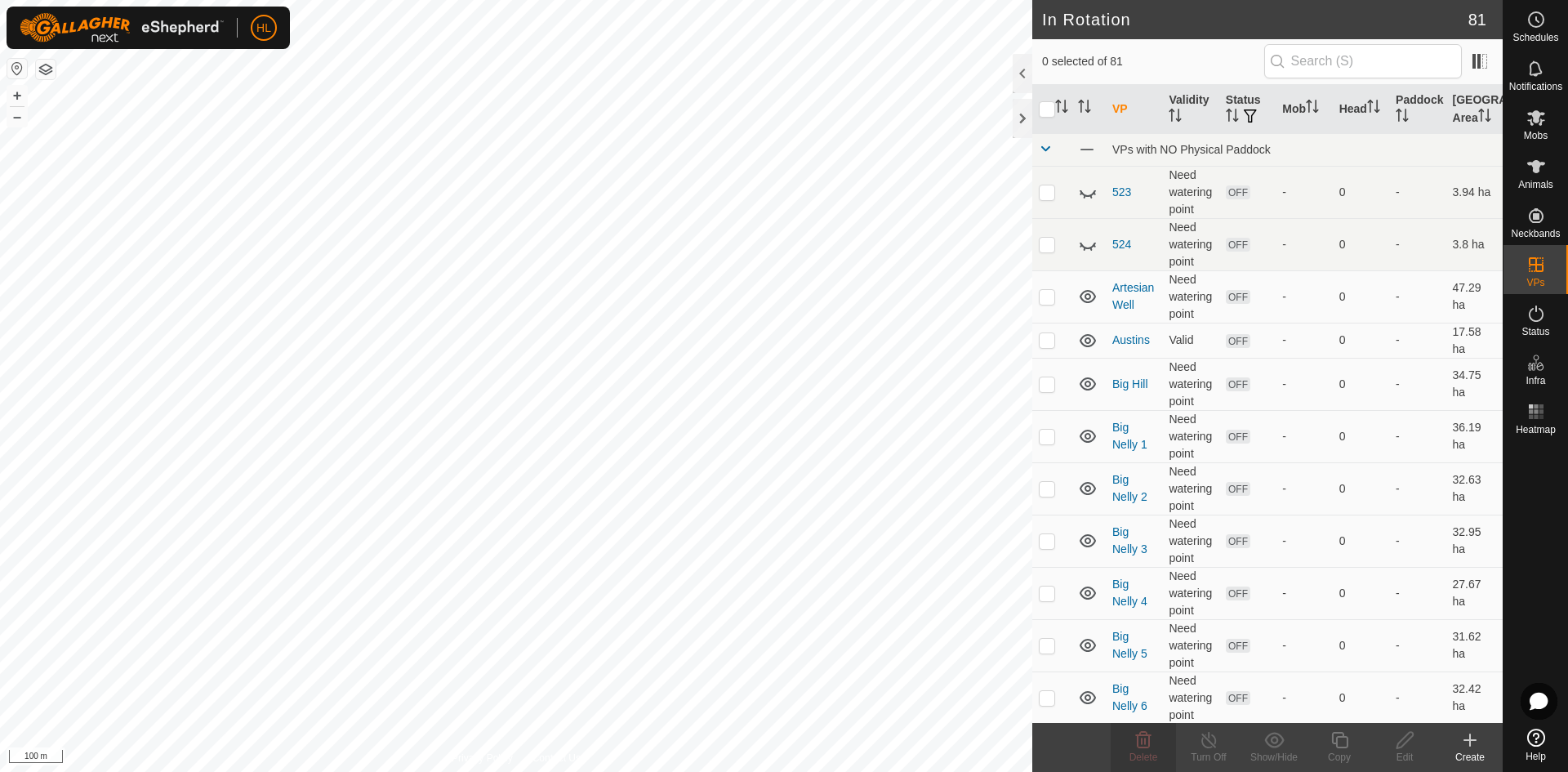
click at [1462, 742] on icon at bounding box center [1470, 740] width 20 height 20
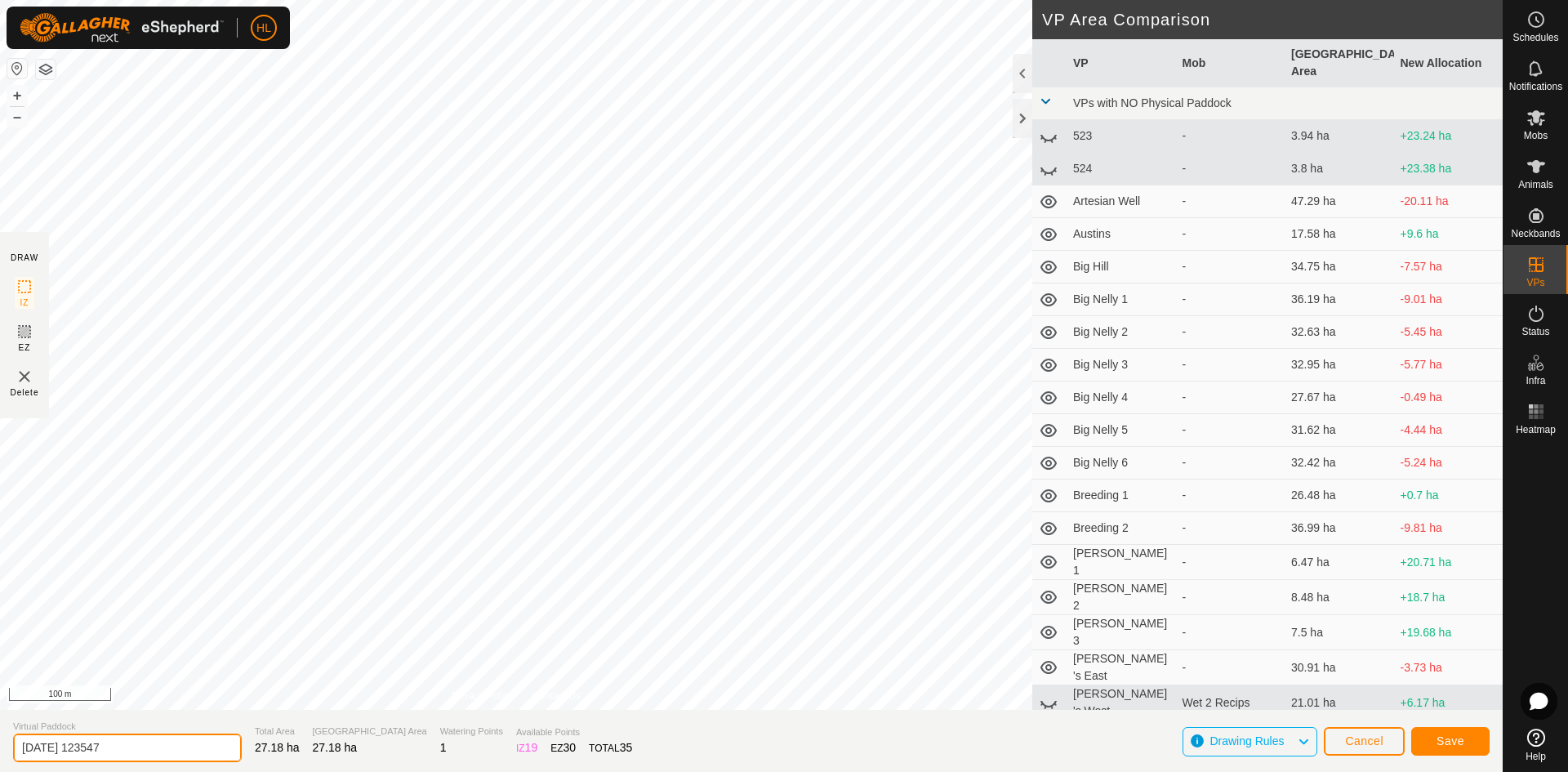
drag, startPoint x: 150, startPoint y: 746, endPoint x: 15, endPoint y: 795, distance: 143.6
click at [15, 771] on html "HL Schedules Notifications Mobs Animals Neckbands VPs Status Infra Heatmap Help…" at bounding box center [784, 386] width 1568 height 772
type input "Micoja North 1"
click at [1427, 739] on button "Save" at bounding box center [1450, 741] width 78 height 28
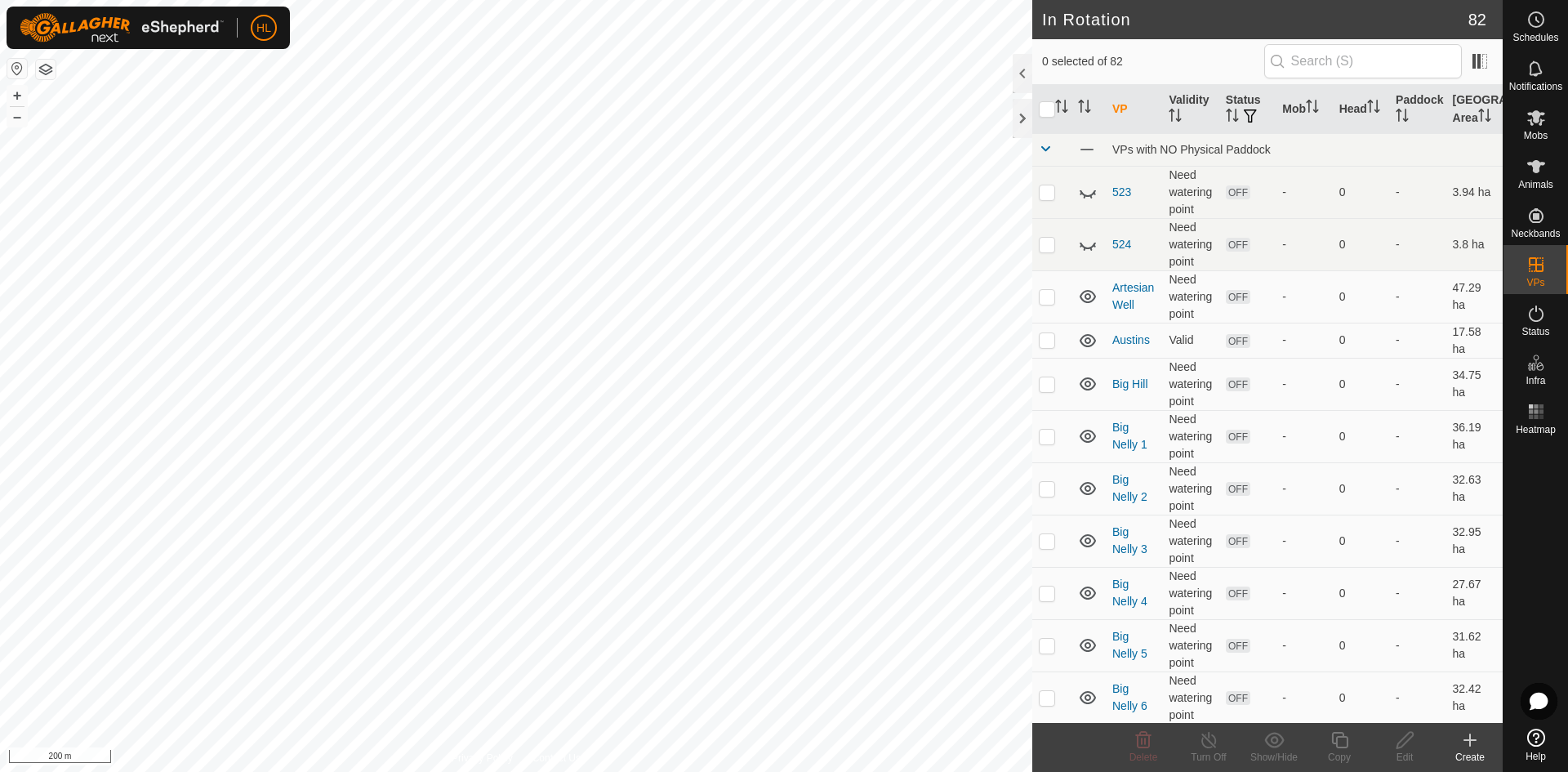
click at [1470, 737] on icon at bounding box center [1470, 740] width 0 height 12
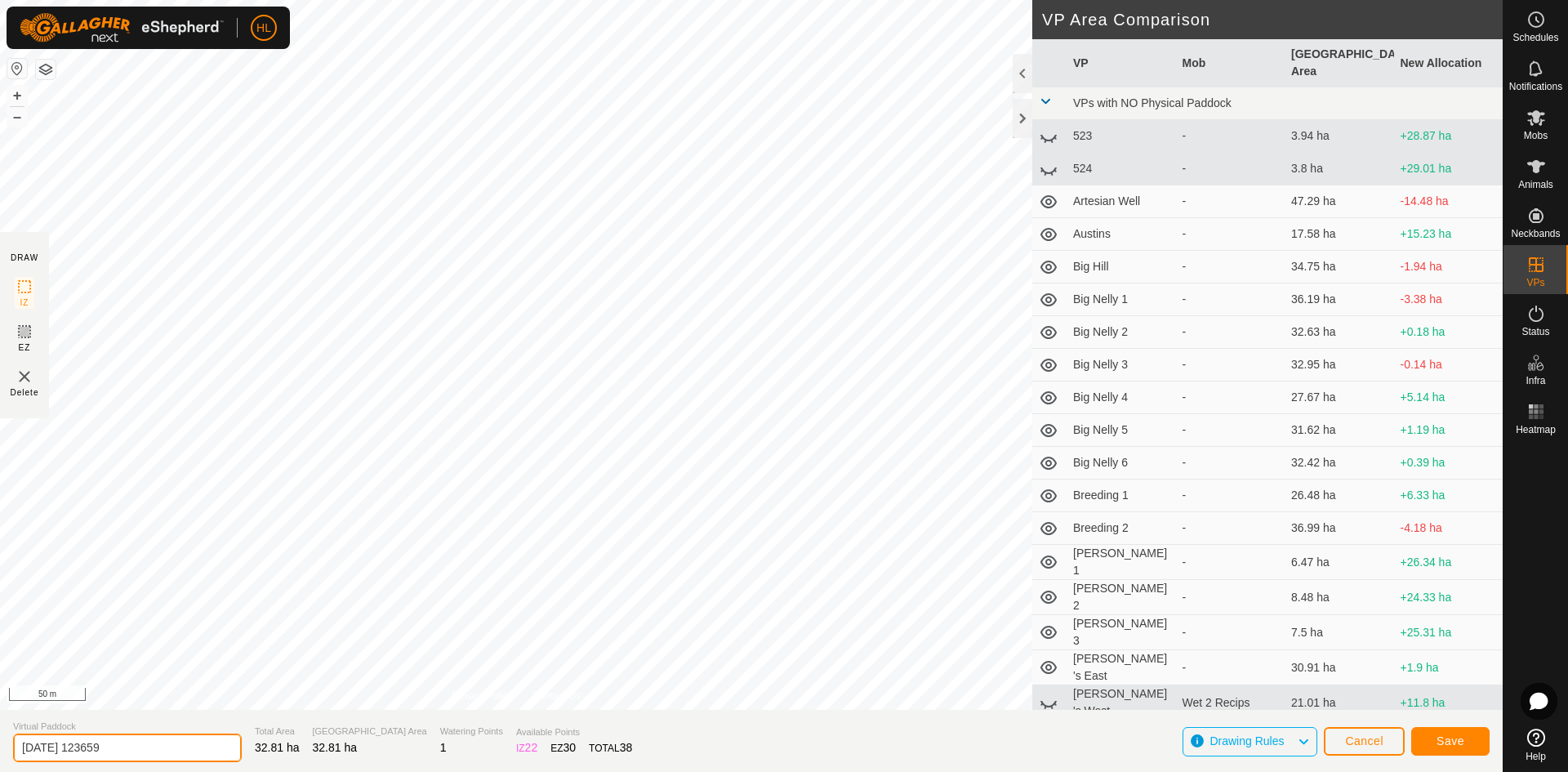
drag, startPoint x: 149, startPoint y: 747, endPoint x: -86, endPoint y: 717, distance: 236.9
click at [0, 717] on html "HL Schedules Notifications Mobs Animals Neckbands VPs Status Infra Heatmap Help…" at bounding box center [784, 386] width 1568 height 772
type input "Micoja North 2"
click at [1450, 746] on span "Save" at bounding box center [1450, 741] width 28 height 13
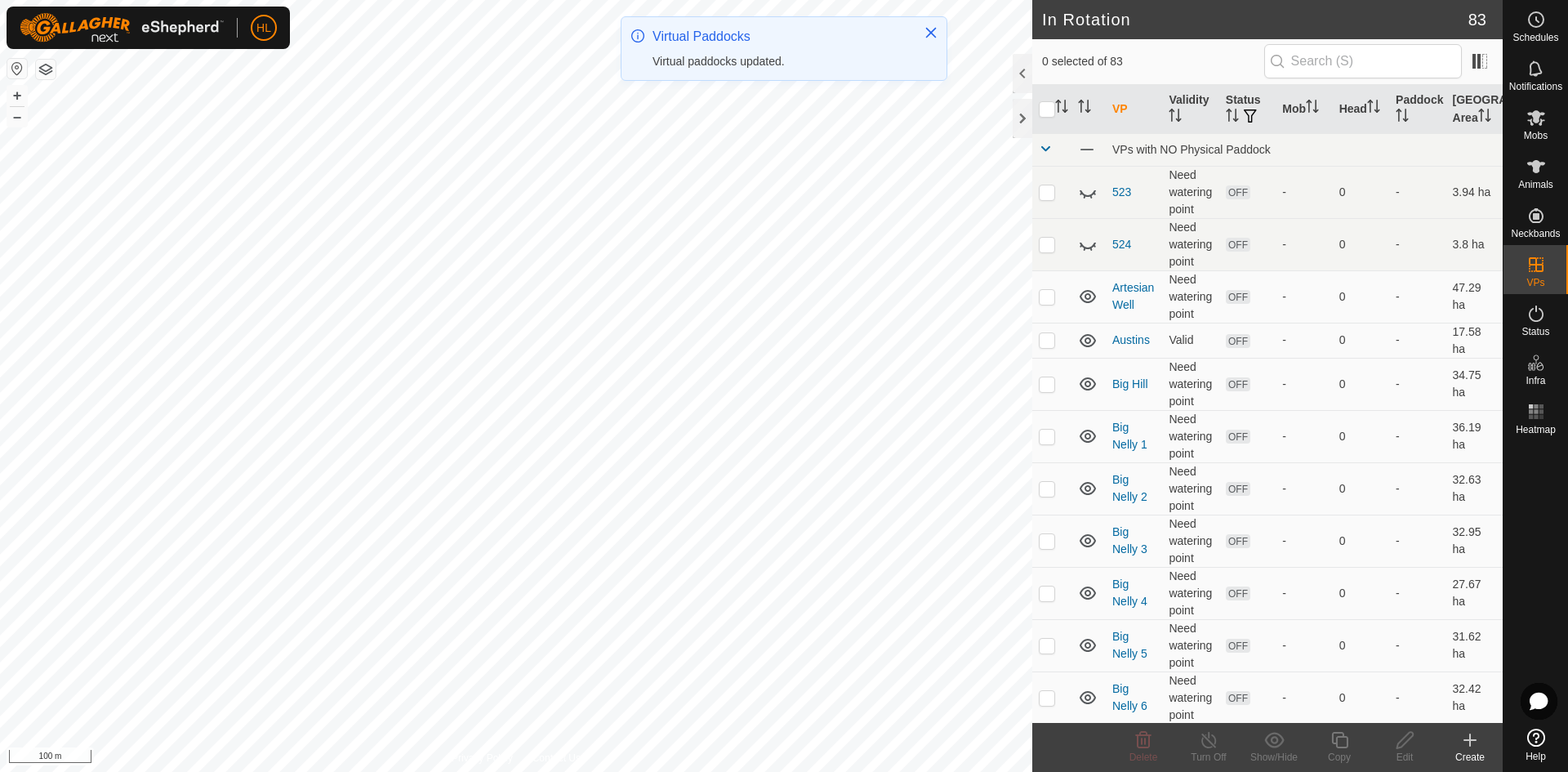
checkbox input "true"
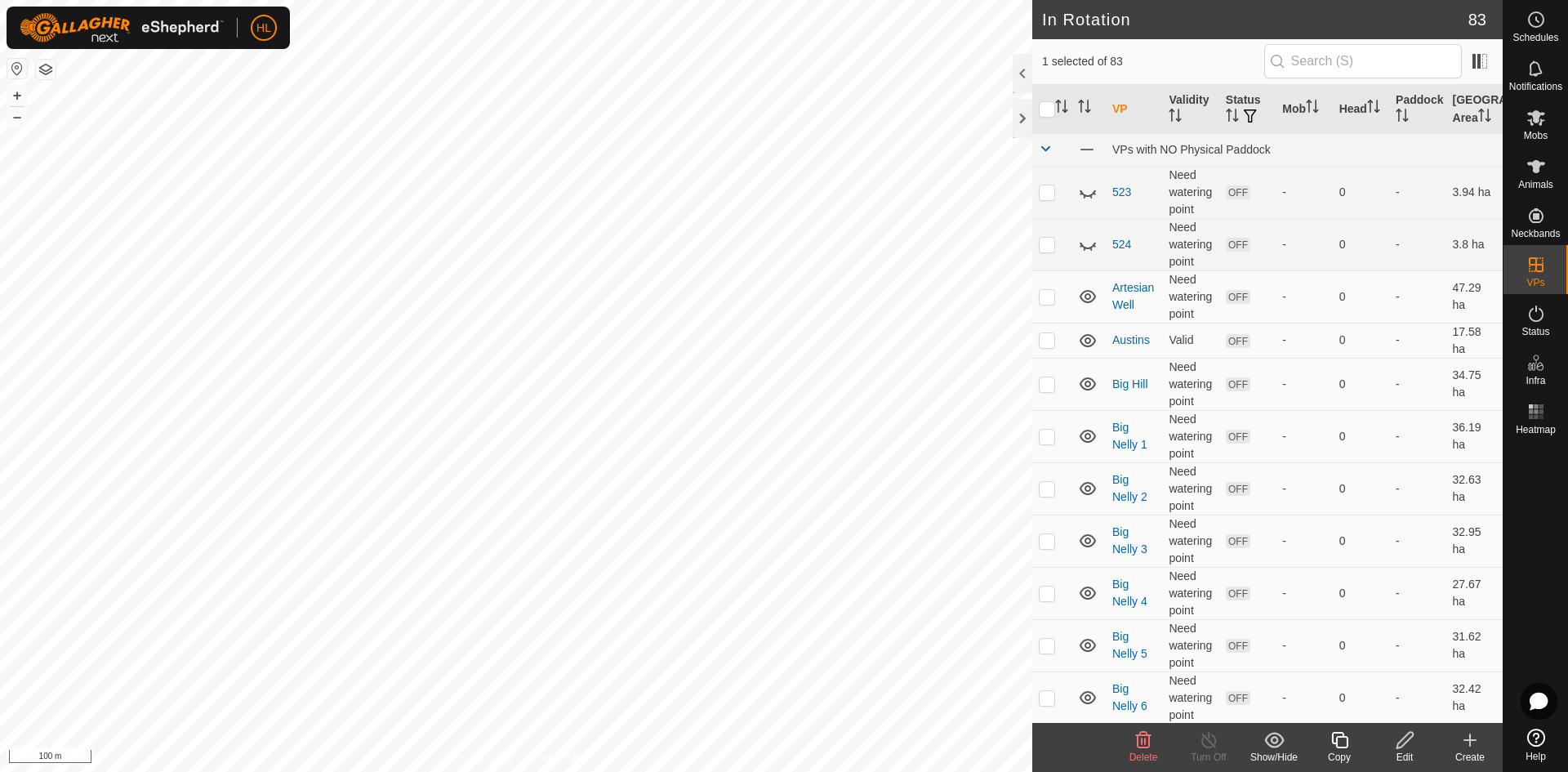
checkbox input "true"
checkbox input "false"
checkbox input "true"
checkbox input "false"
click at [1406, 746] on icon at bounding box center [1405, 740] width 20 height 20
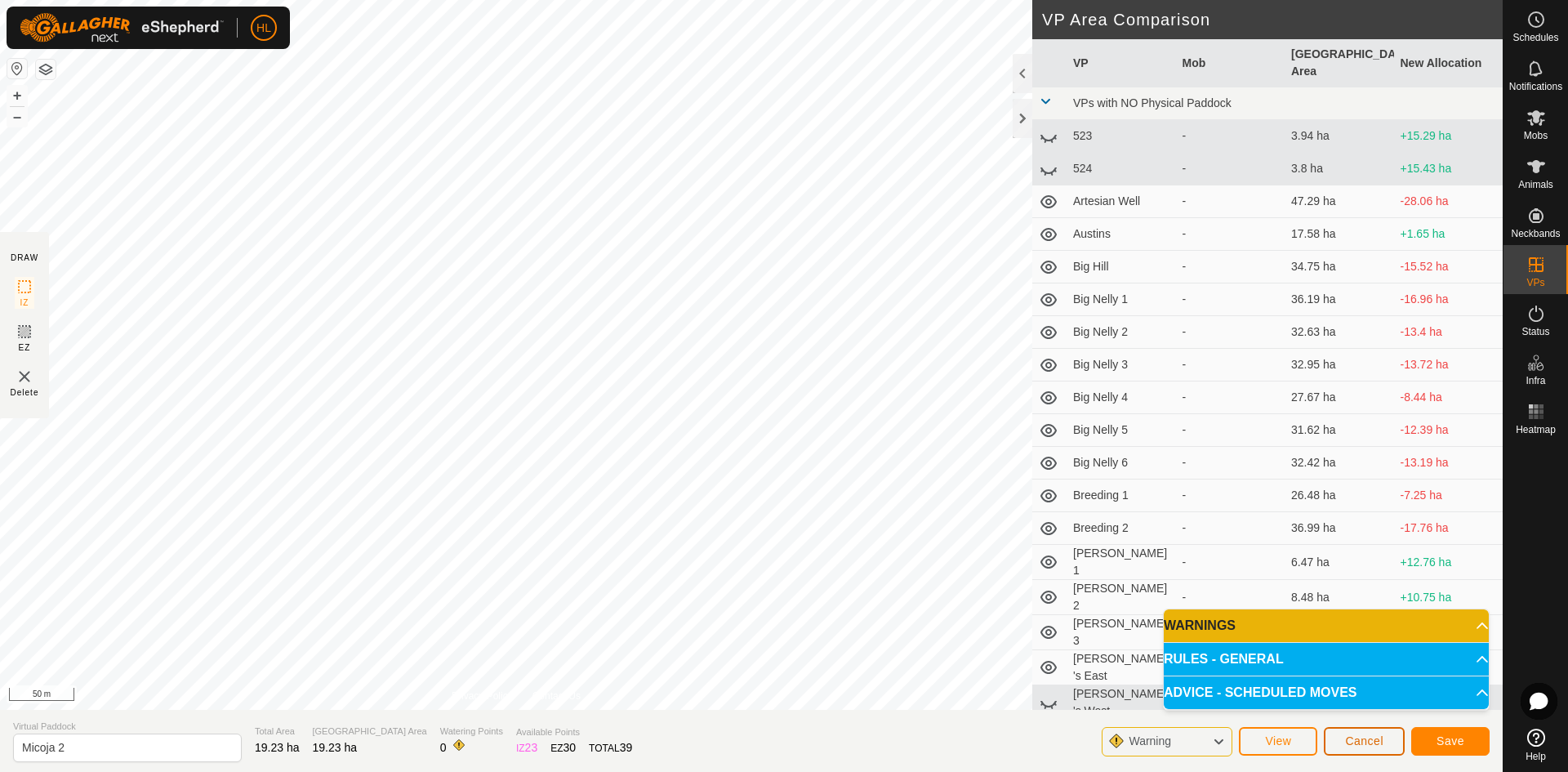
drag, startPoint x: 1414, startPoint y: 751, endPoint x: 1445, endPoint y: 743, distance: 32.0
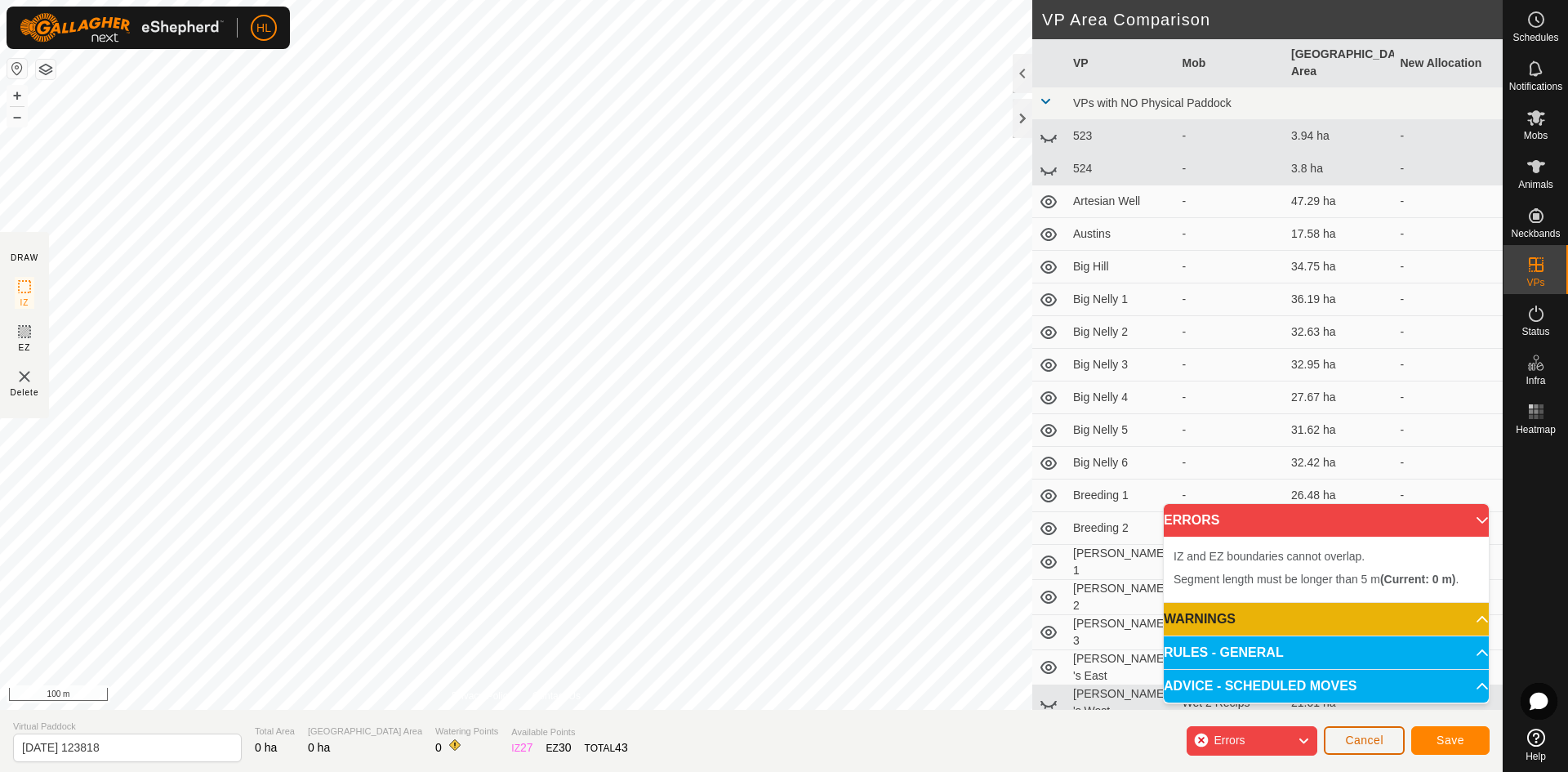
click at [1356, 741] on span "Cancel" at bounding box center [1364, 740] width 38 height 13
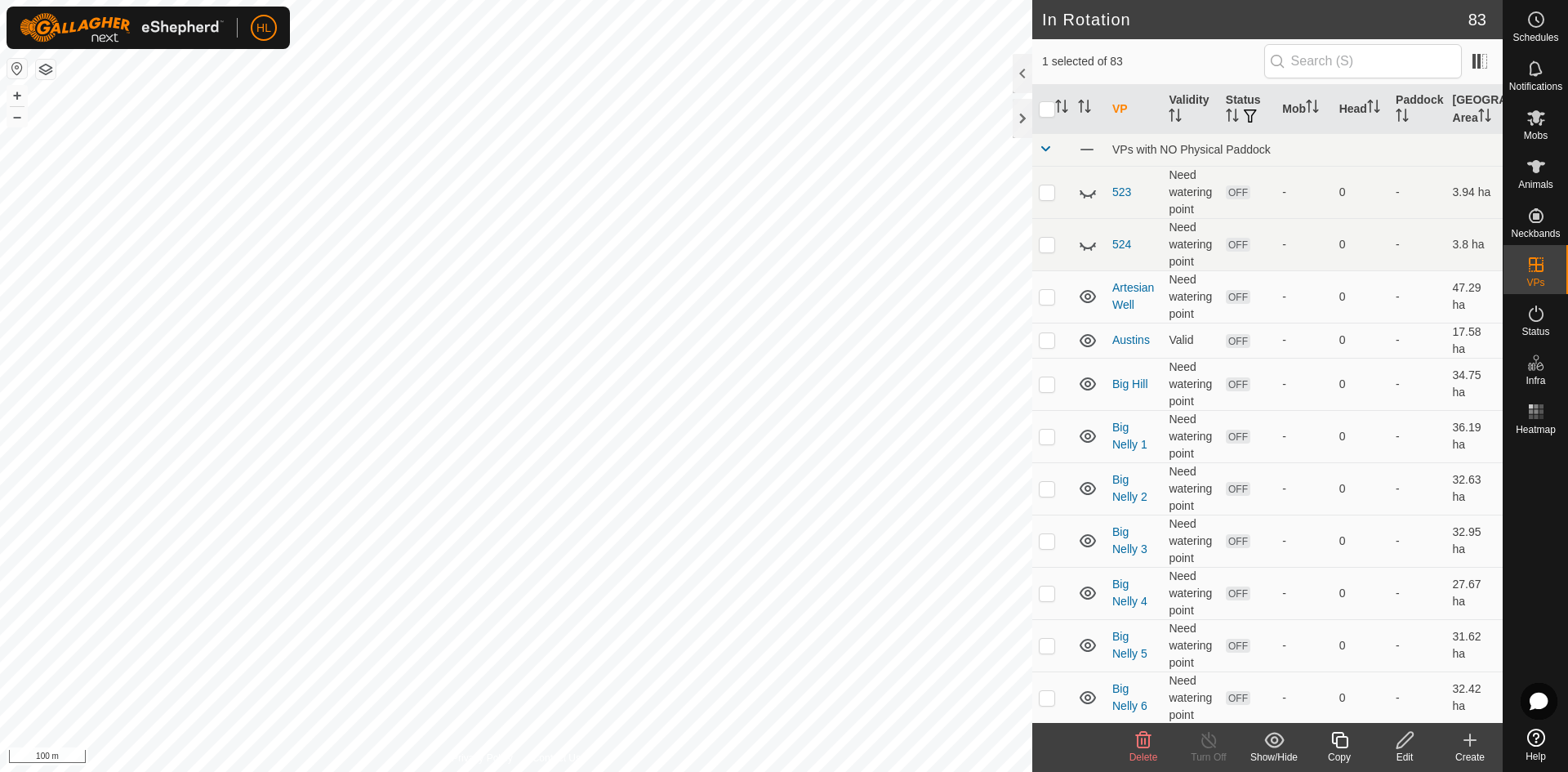
checkbox input "false"
checkbox input "true"
checkbox input "false"
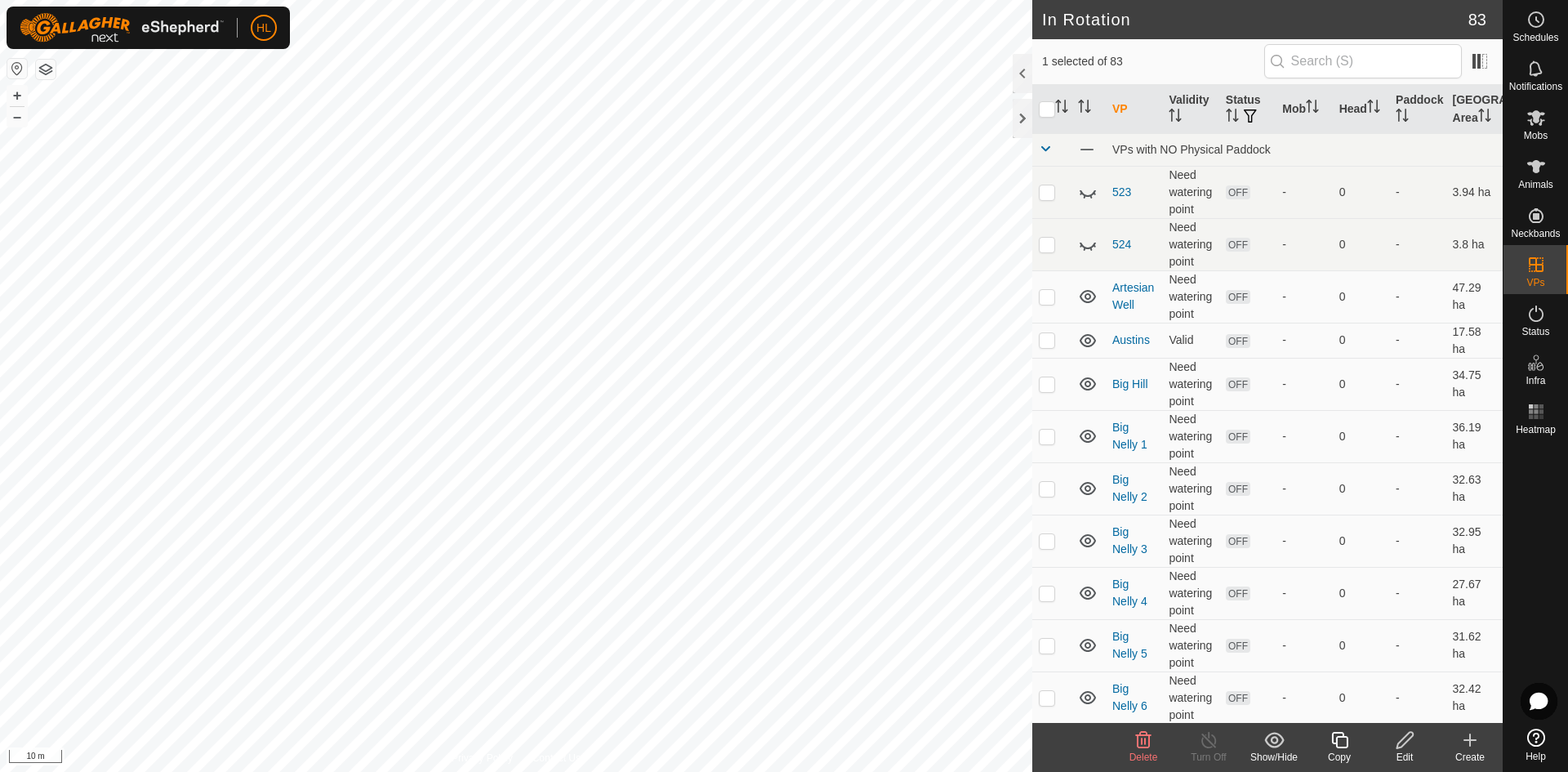
click at [1475, 748] on icon at bounding box center [1470, 740] width 20 height 20
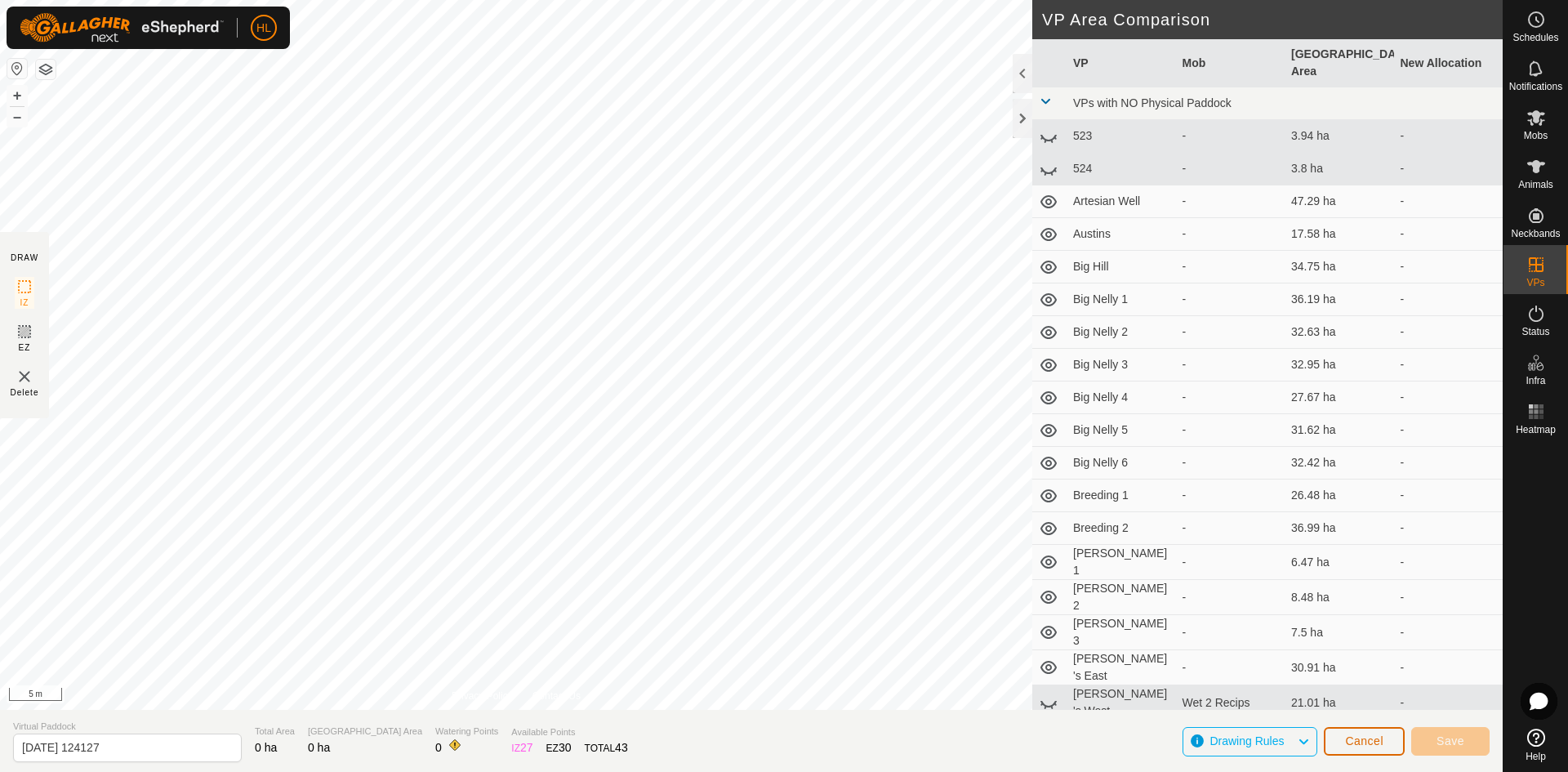
click at [1349, 747] on button "Cancel" at bounding box center [1364, 741] width 81 height 28
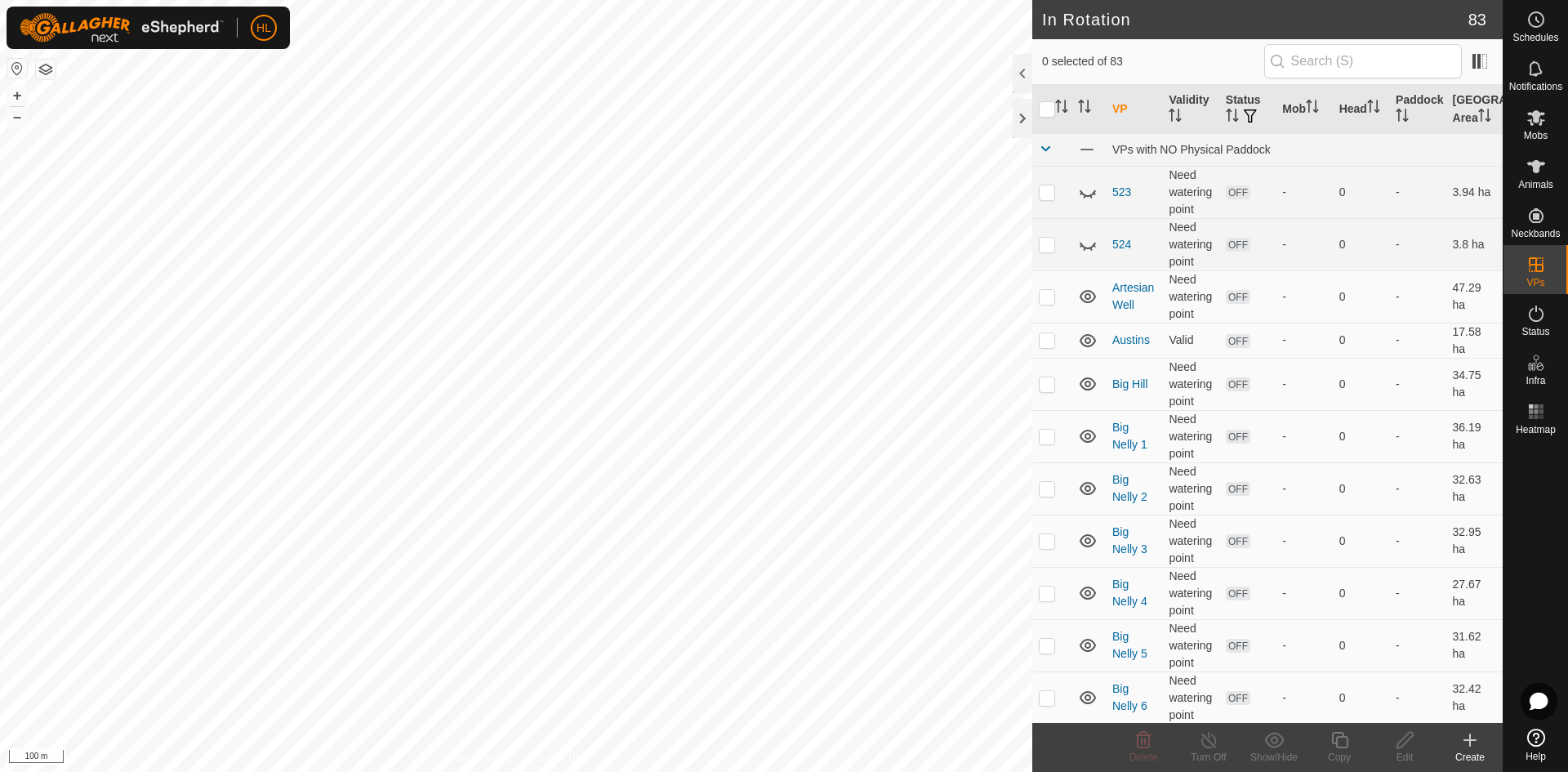
click at [0, 378] on html "HL Schedules Notifications Mobs Animals Neckbands VPs Status Infra Heatmap Help…" at bounding box center [784, 386] width 1568 height 772
click at [1319, 565] on div "In Rotation 83 0 selected of 83 VP Validity Status Mob Head Paddock Grazing Are…" at bounding box center [752, 386] width 1503 height 772
checkbox input "false"
checkbox input "true"
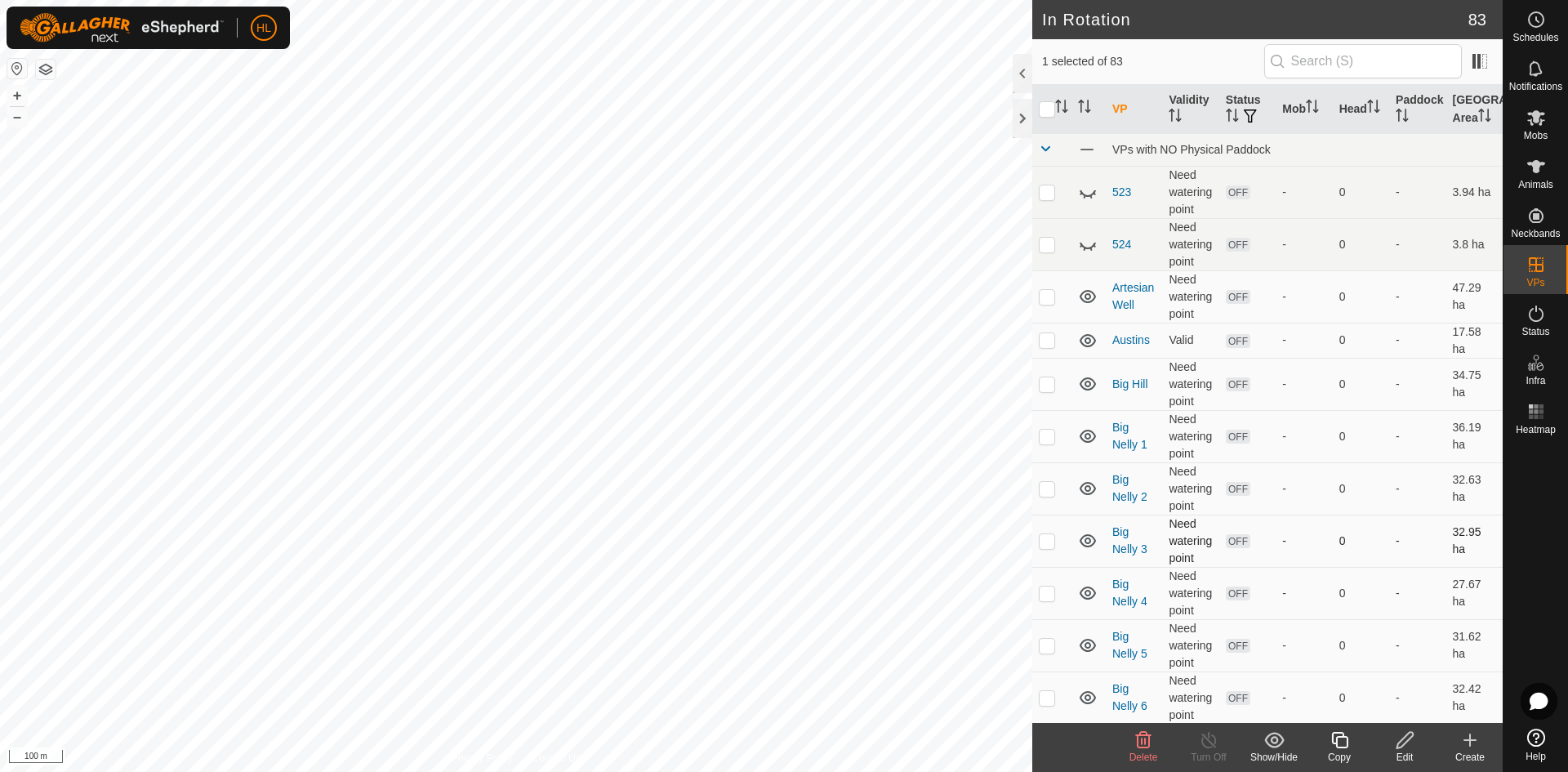
checkbox input "false"
checkbox input "true"
checkbox input "false"
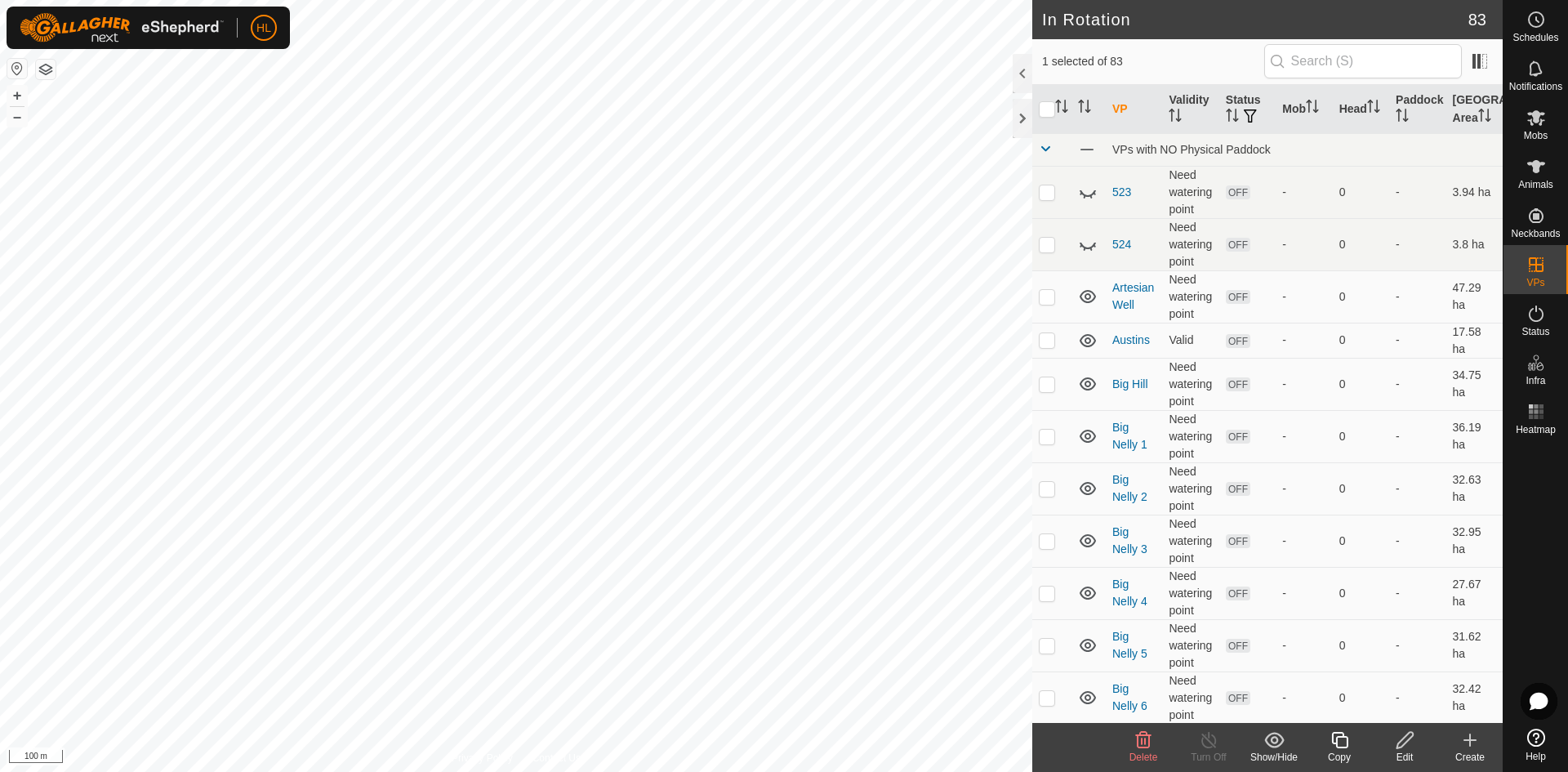
checkbox input "false"
checkbox input "true"
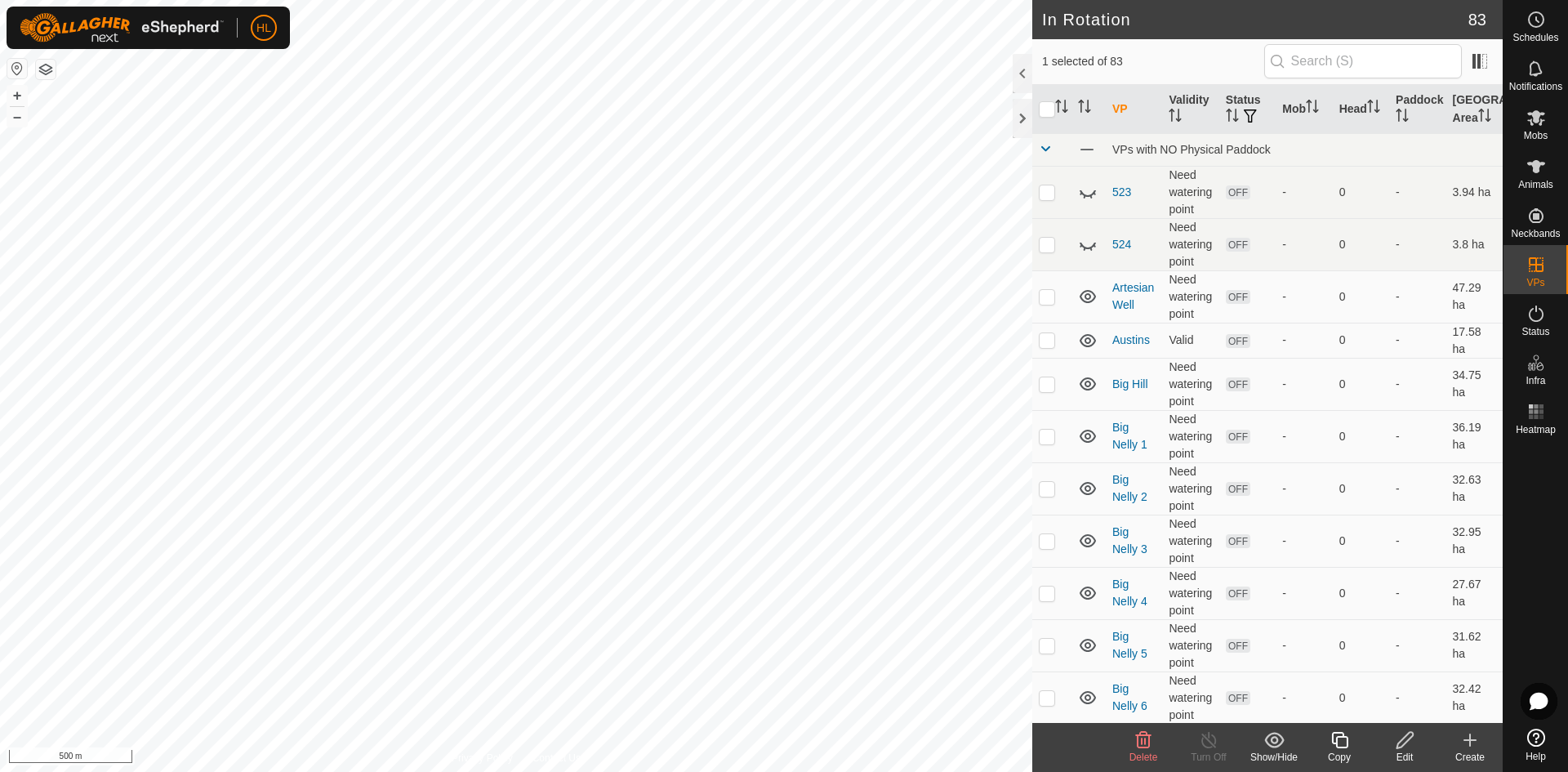
checkbox input "false"
checkbox input "true"
checkbox input "false"
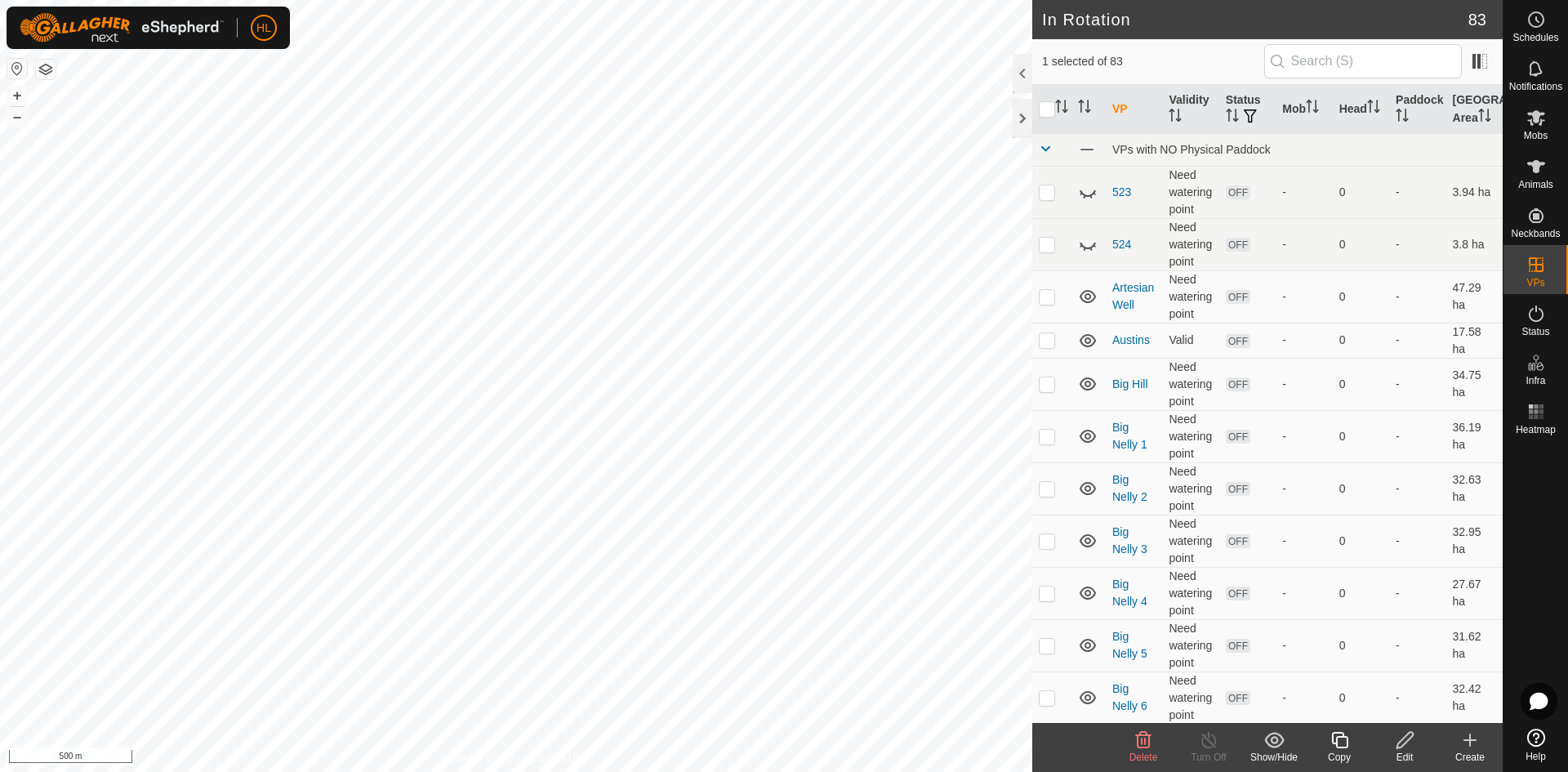
checkbox input "false"
checkbox input "true"
checkbox input "false"
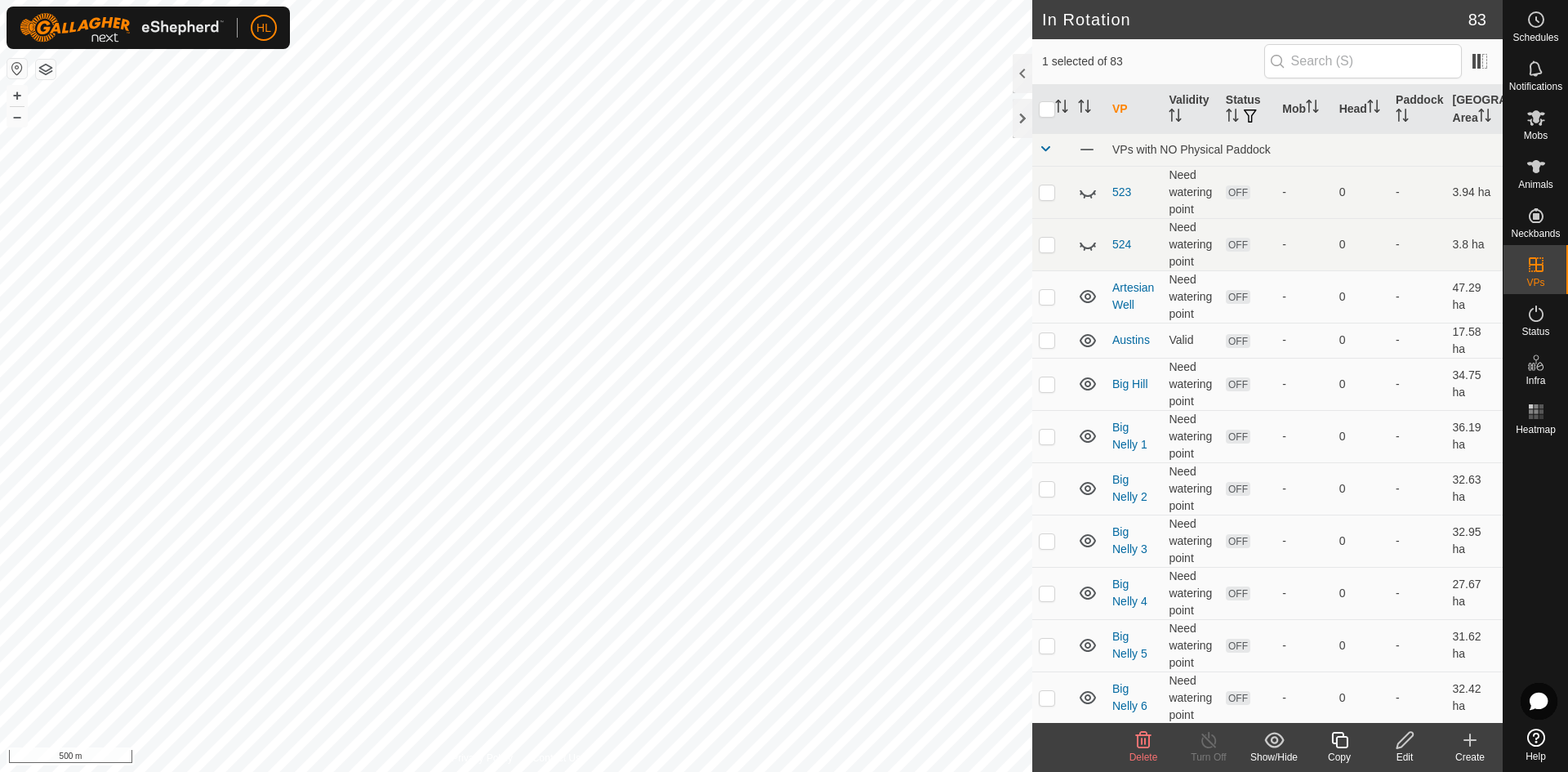
checkbox input "true"
checkbox input "false"
